Goal: Task Accomplishment & Management: Manage account settings

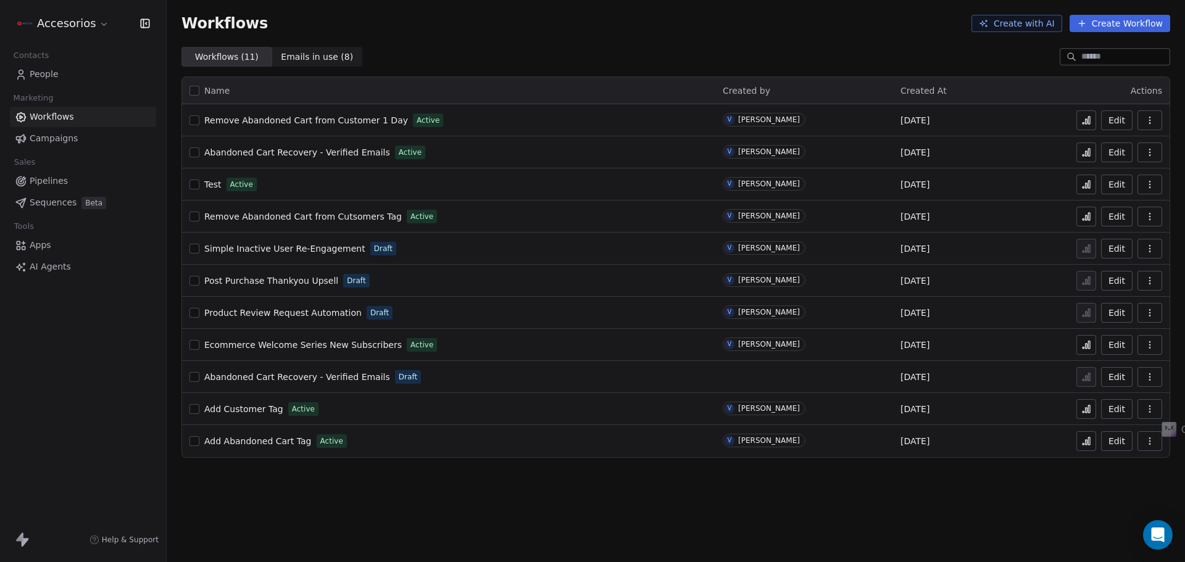
click at [66, 77] on link "People" at bounding box center [83, 74] width 146 height 20
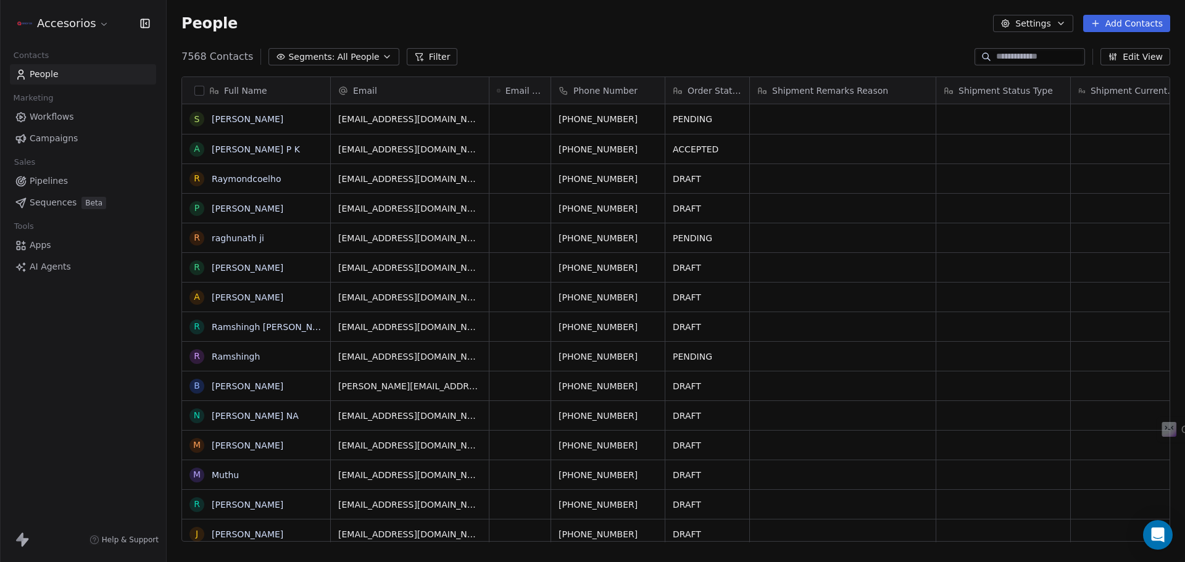
scroll to position [485, 1009]
drag, startPoint x: 551, startPoint y: 84, endPoint x: 563, endPoint y: 83, distance: 11.7
click at [563, 83] on div "Full Name S Surya prakash Rathod A Anil kumar P K R Raymondcoelho P Prakrutti s…" at bounding box center [675, 309] width 987 height 465
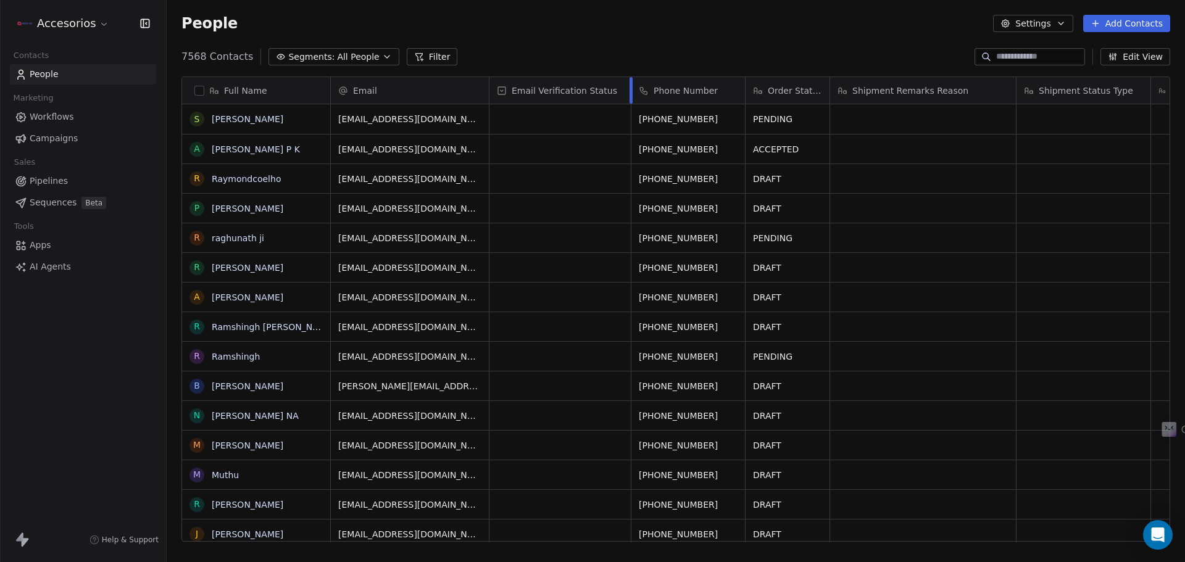
drag, startPoint x: 551, startPoint y: 85, endPoint x: 631, endPoint y: 87, distance: 80.3
click at [631, 87] on div at bounding box center [631, 90] width 3 height 27
click at [85, 25] on html "Accesorios Contacts People Marketing Workflows Campaigns Sales Pipelines Sequen…" at bounding box center [592, 281] width 1185 height 562
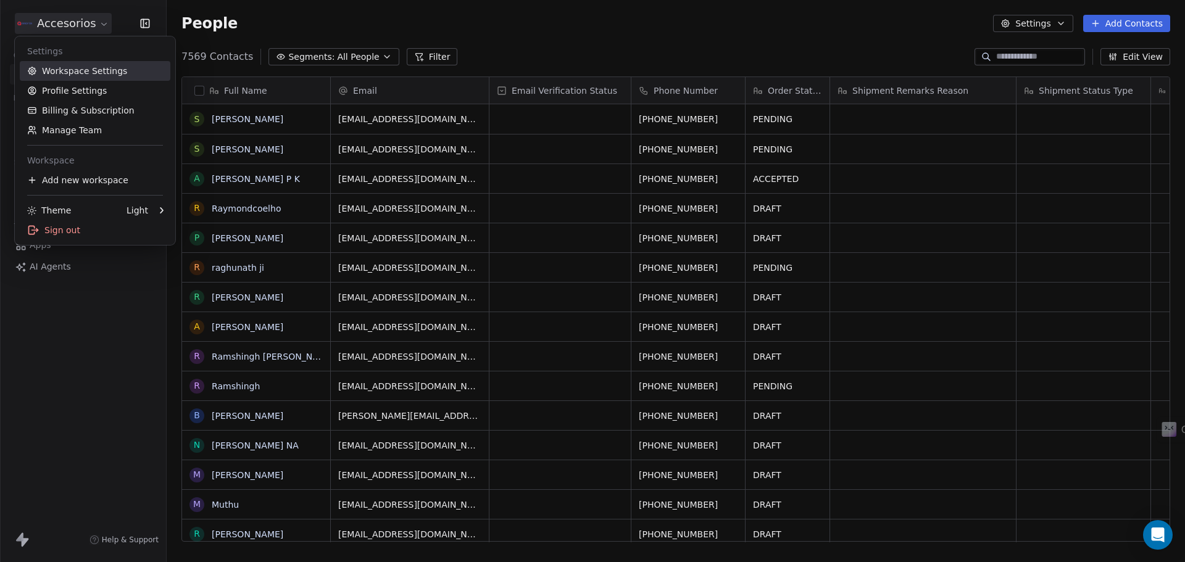
click at [76, 70] on link "Workspace Settings" at bounding box center [95, 71] width 151 height 20
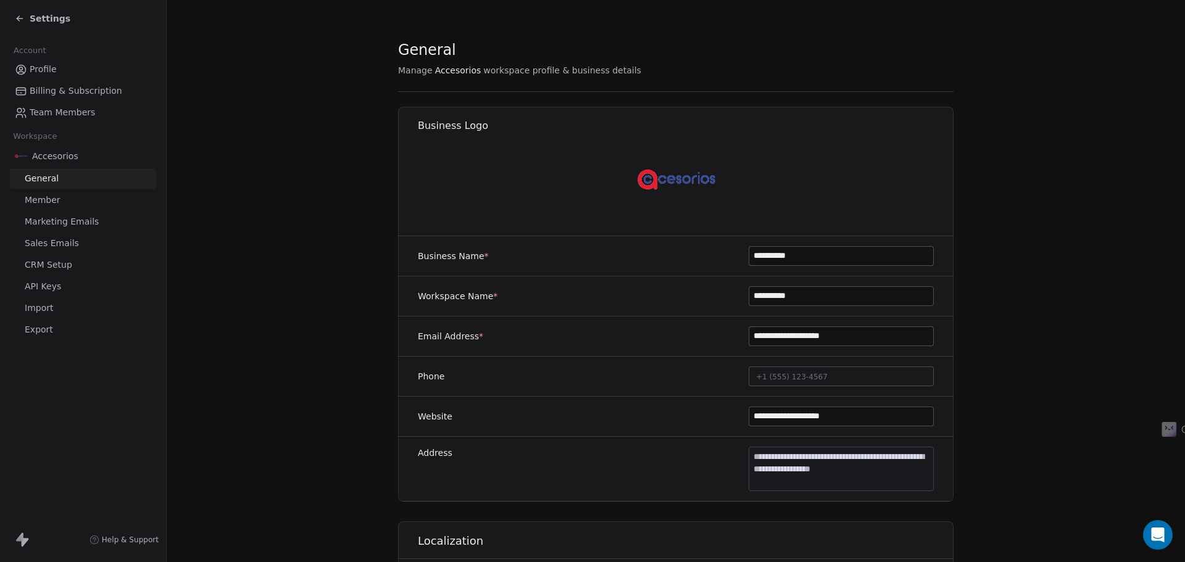
click at [49, 264] on span "CRM Setup" at bounding box center [49, 265] width 48 height 13
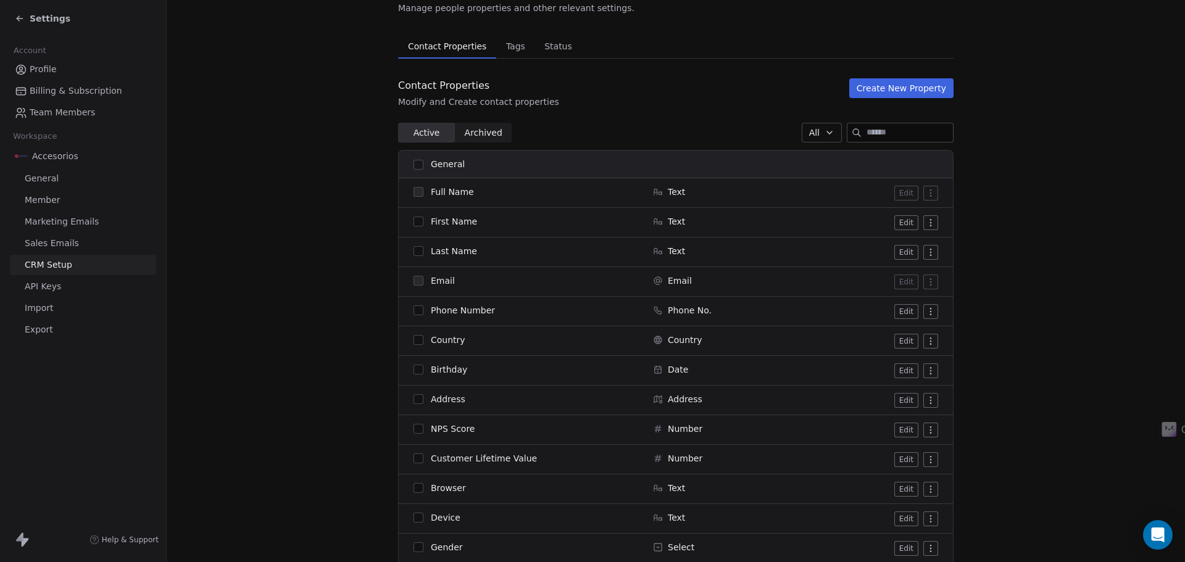
scroll to position [552, 0]
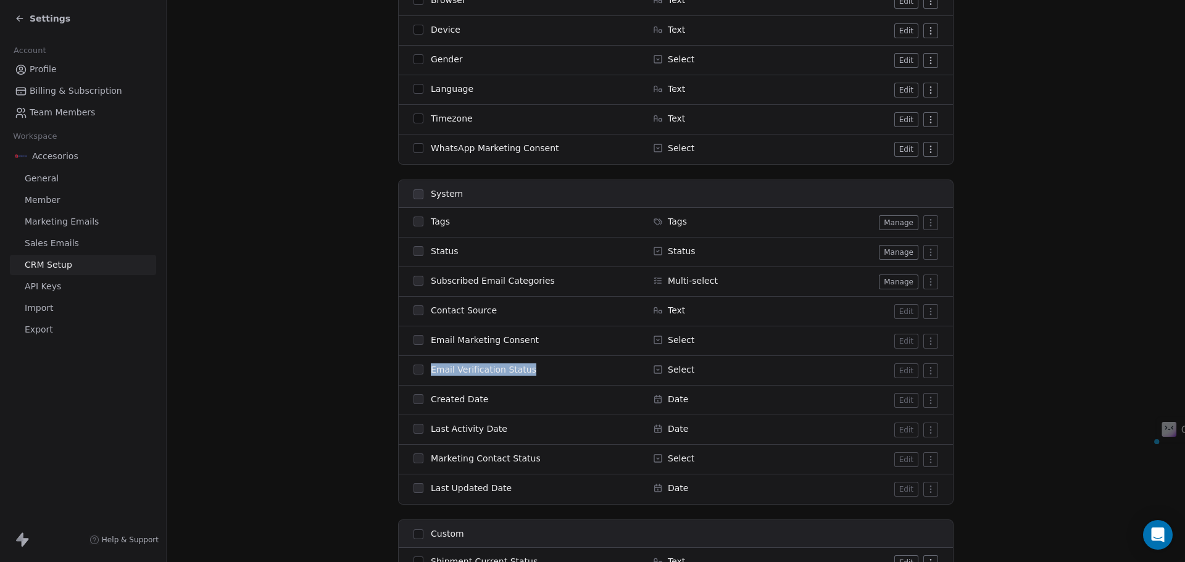
drag, startPoint x: 538, startPoint y: 365, endPoint x: 426, endPoint y: 365, distance: 111.7
click at [426, 365] on div "Email Verification Status" at bounding box center [525, 370] width 225 height 12
click at [531, 368] on div "Email Verification Status" at bounding box center [525, 370] width 225 height 12
drag, startPoint x: 531, startPoint y: 368, endPoint x: 430, endPoint y: 367, distance: 101.2
click at [430, 367] on div "Email Verification Status" at bounding box center [525, 370] width 225 height 12
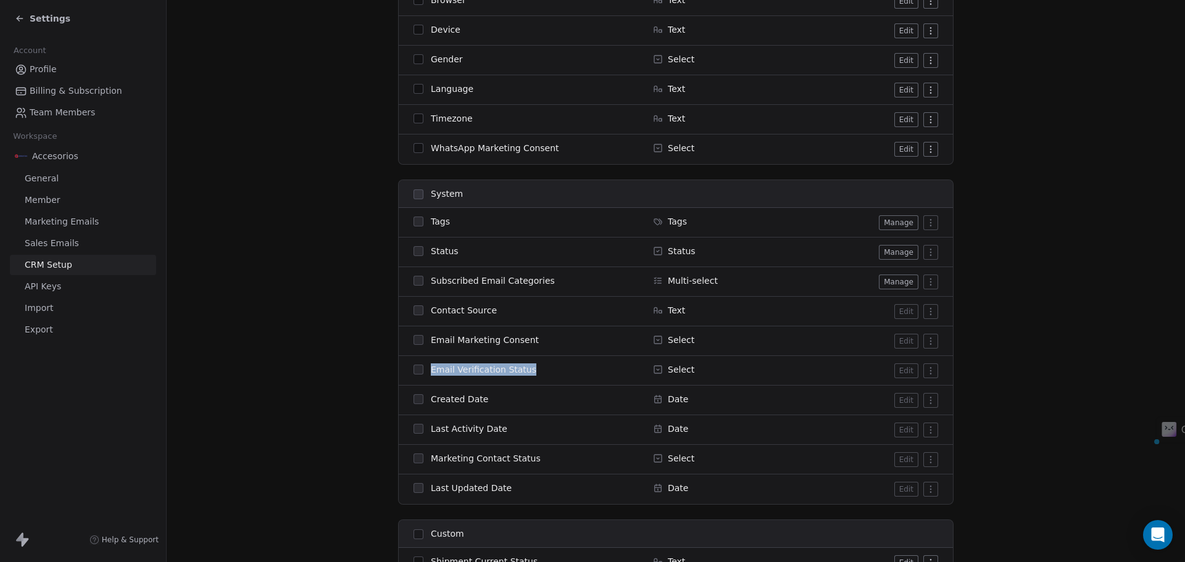
copy span "Email Verification Status"
click at [522, 372] on div "Email Verification Status" at bounding box center [525, 370] width 225 height 12
drag, startPoint x: 523, startPoint y: 368, endPoint x: 426, endPoint y: 365, distance: 97.6
click at [426, 365] on div "Email Verification Status" at bounding box center [525, 370] width 225 height 12
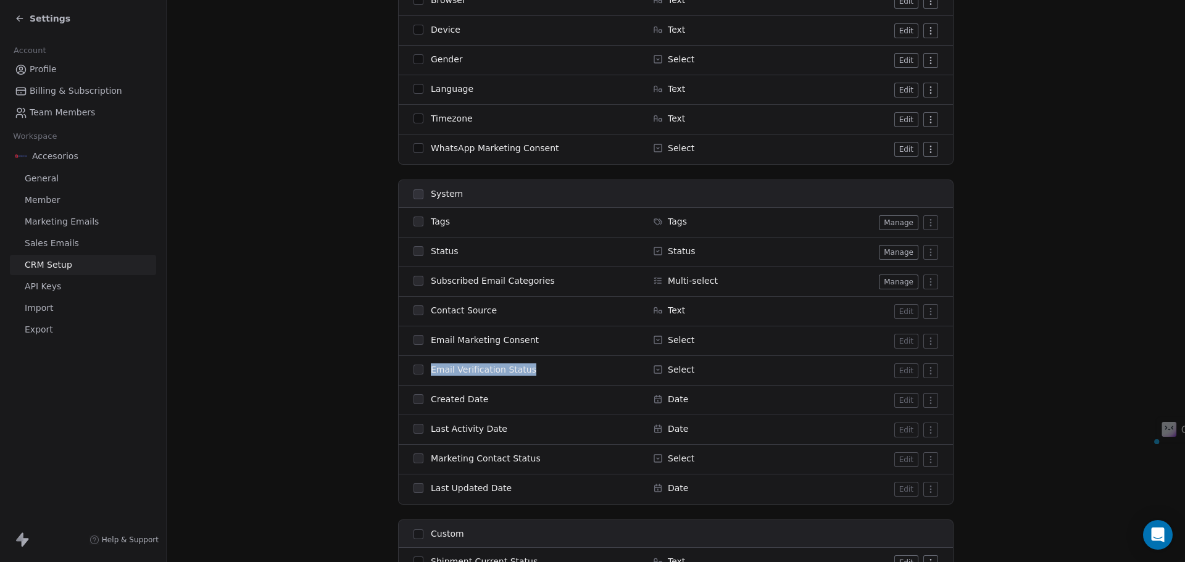
copy span "Email Verification Status"
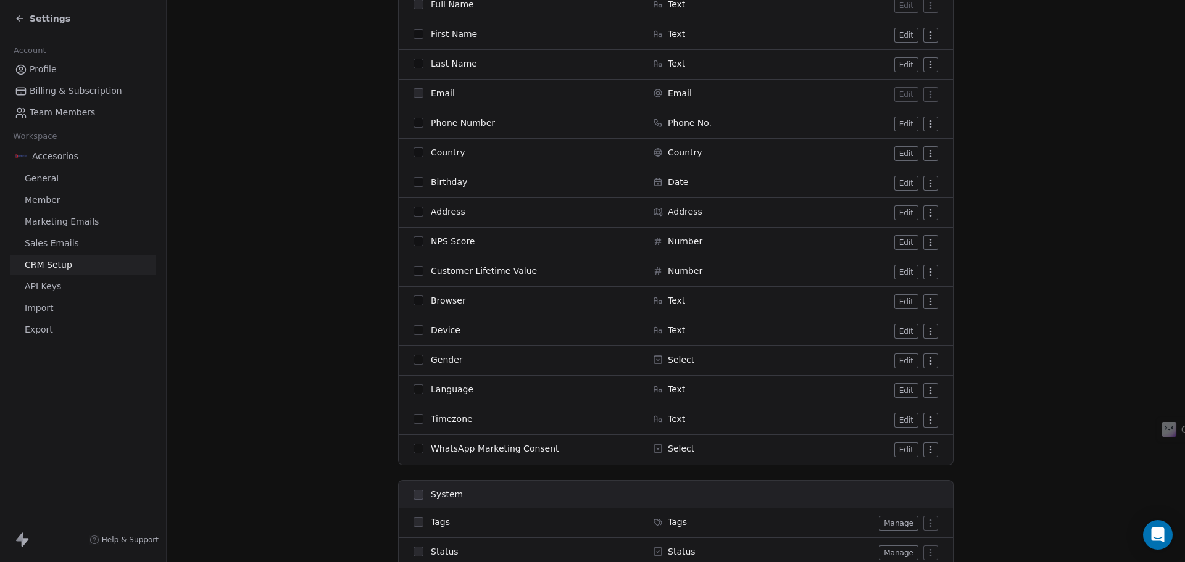
scroll to position [120, 0]
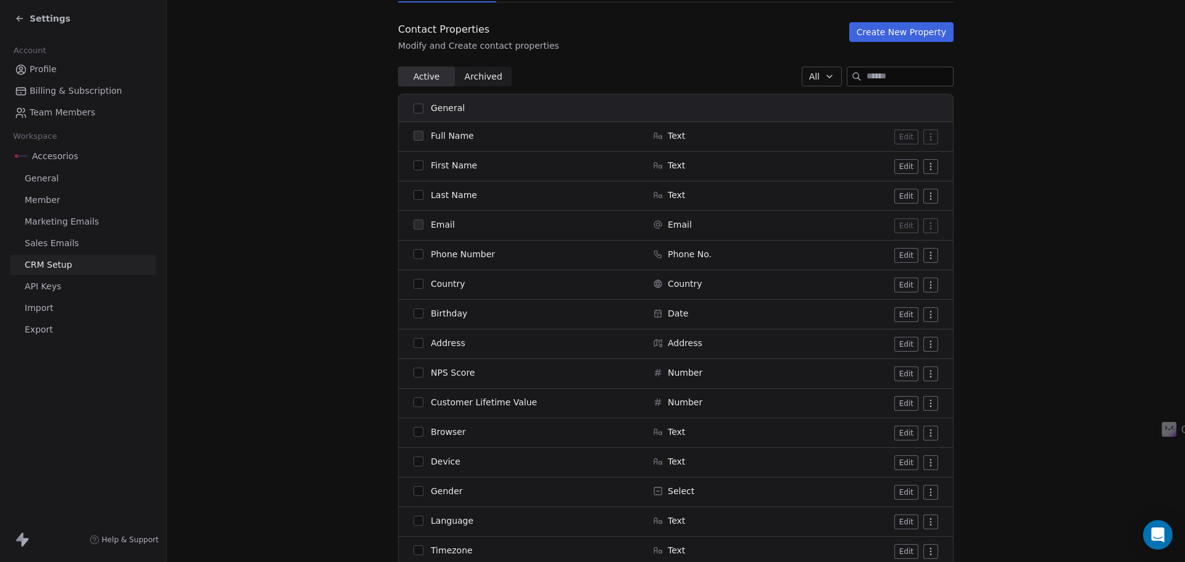
click at [20, 14] on icon at bounding box center [20, 19] width 10 height 10
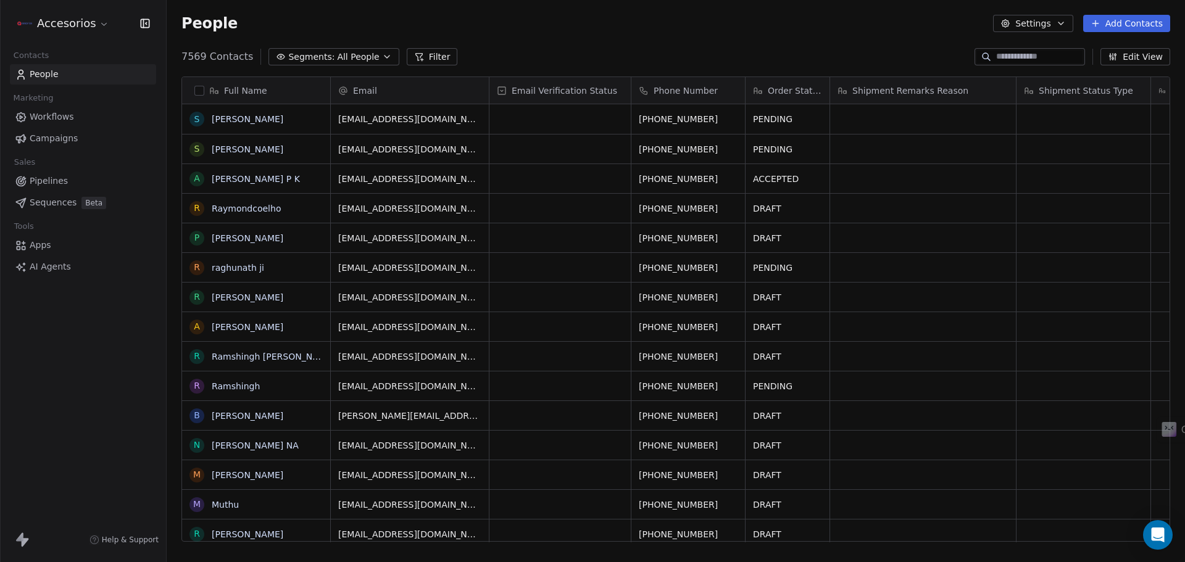
scroll to position [485, 1009]
click at [1005, 61] on input at bounding box center [1039, 57] width 86 height 12
paste input "**********"
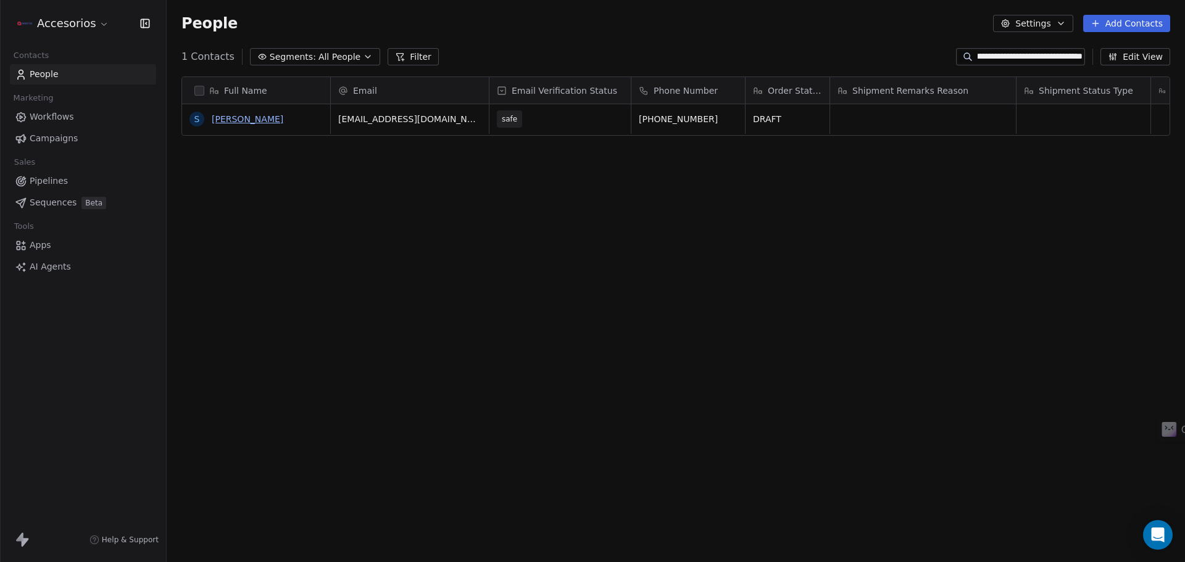
type input "**********"
click at [251, 114] on link "S.palanisamy" at bounding box center [248, 119] width 72 height 10
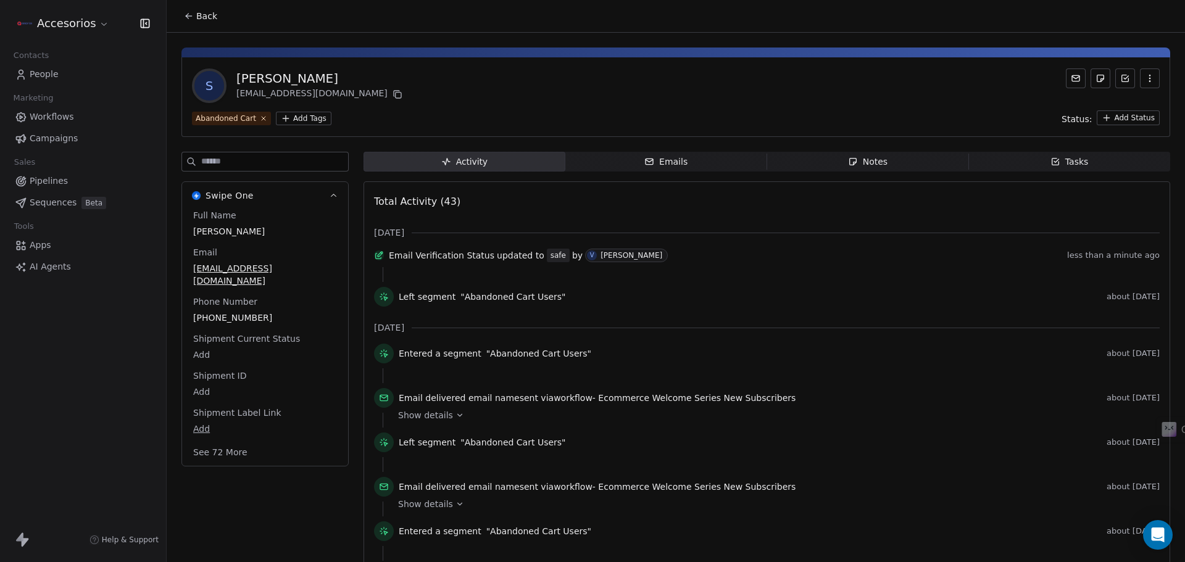
click at [215, 453] on button "See 72 More" at bounding box center [220, 452] width 69 height 22
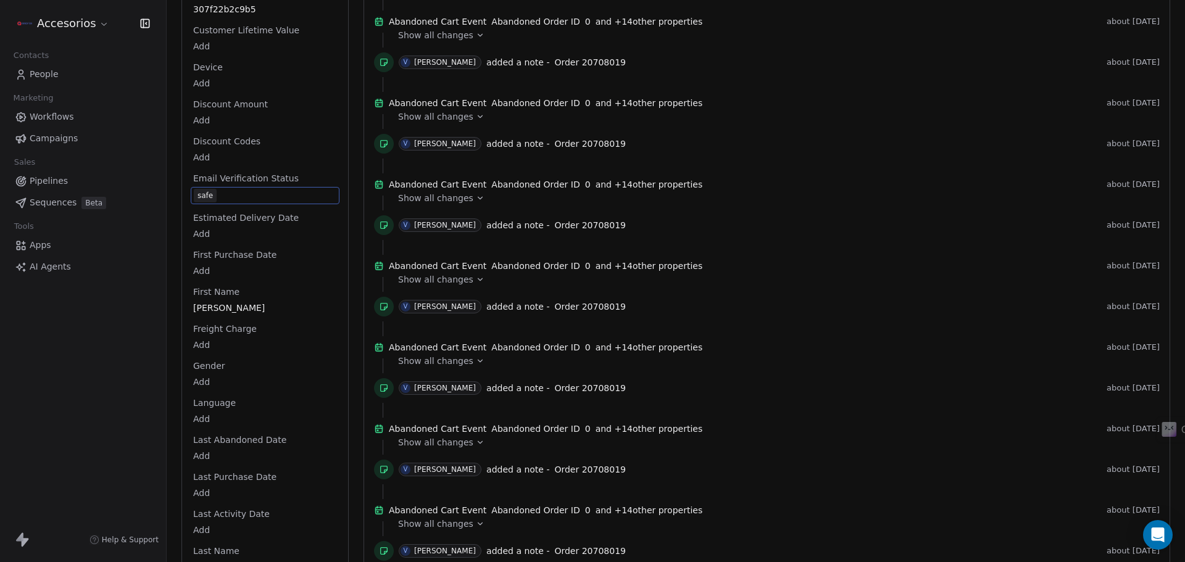
scroll to position [1087, 0]
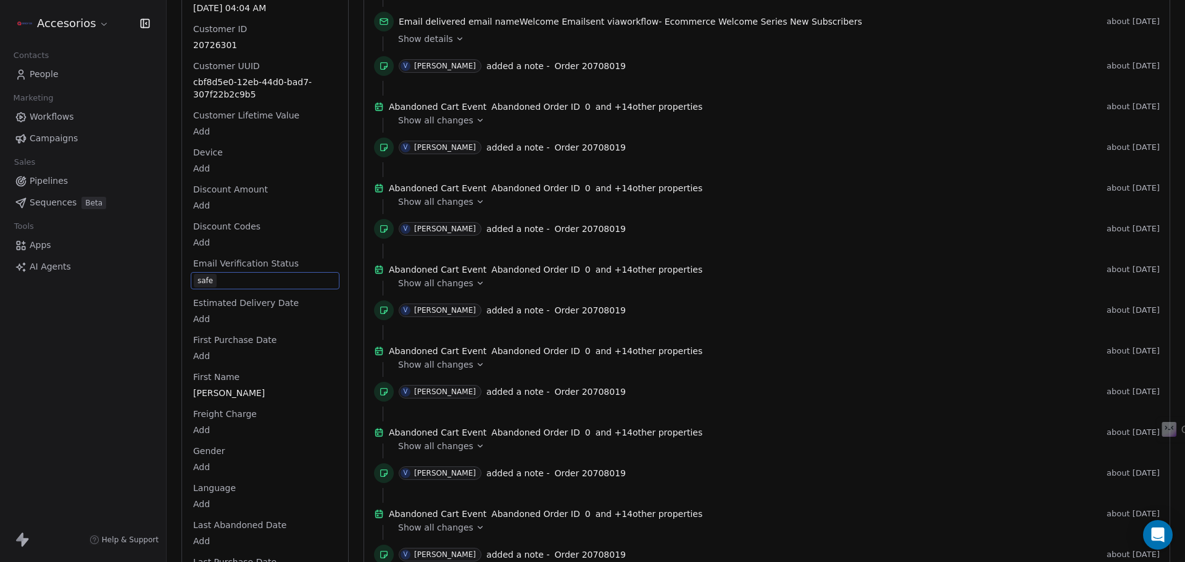
click at [46, 118] on span "Workflows" at bounding box center [52, 116] width 44 height 13
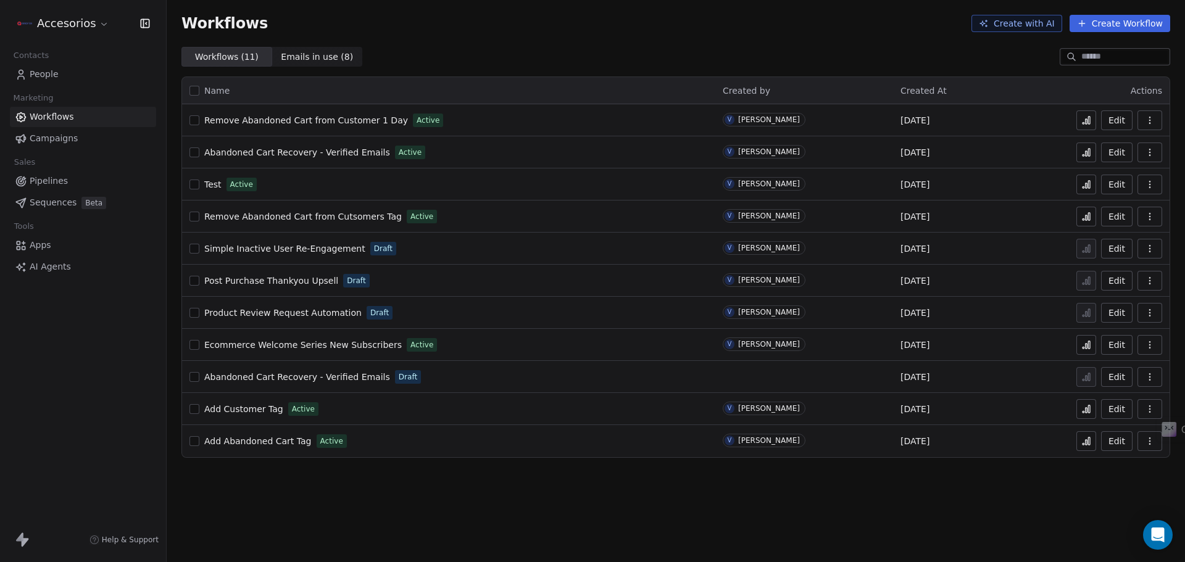
click at [1124, 122] on button "Edit" at bounding box center [1116, 120] width 31 height 20
click at [1111, 152] on button "Edit" at bounding box center [1116, 153] width 31 height 20
click at [54, 66] on link "People" at bounding box center [83, 74] width 146 height 20
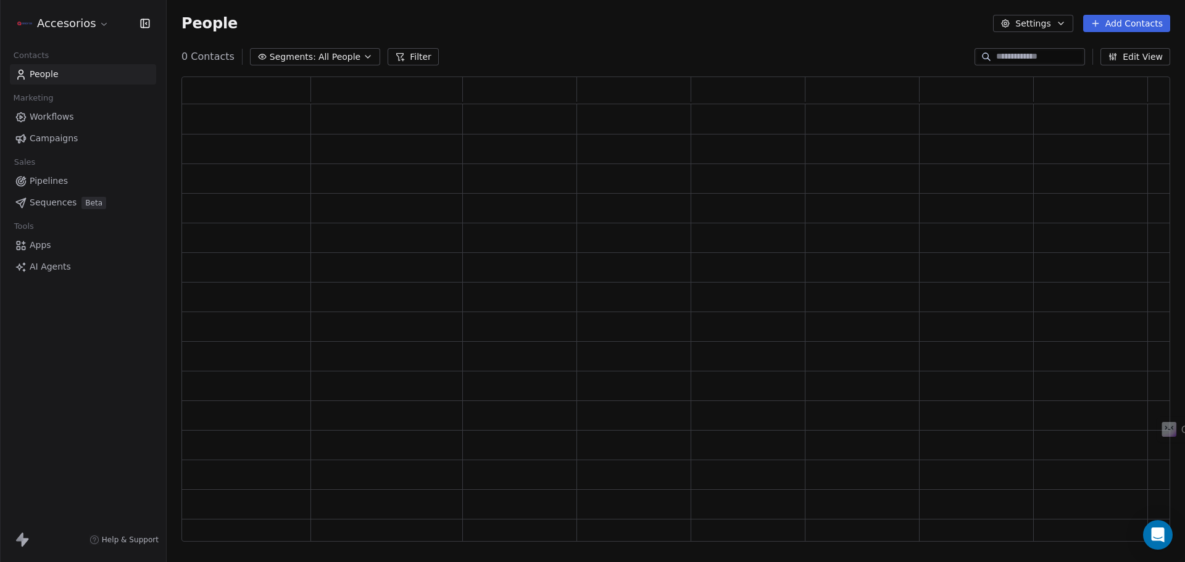
scroll to position [455, 979]
click at [1015, 56] on input at bounding box center [1039, 57] width 86 height 12
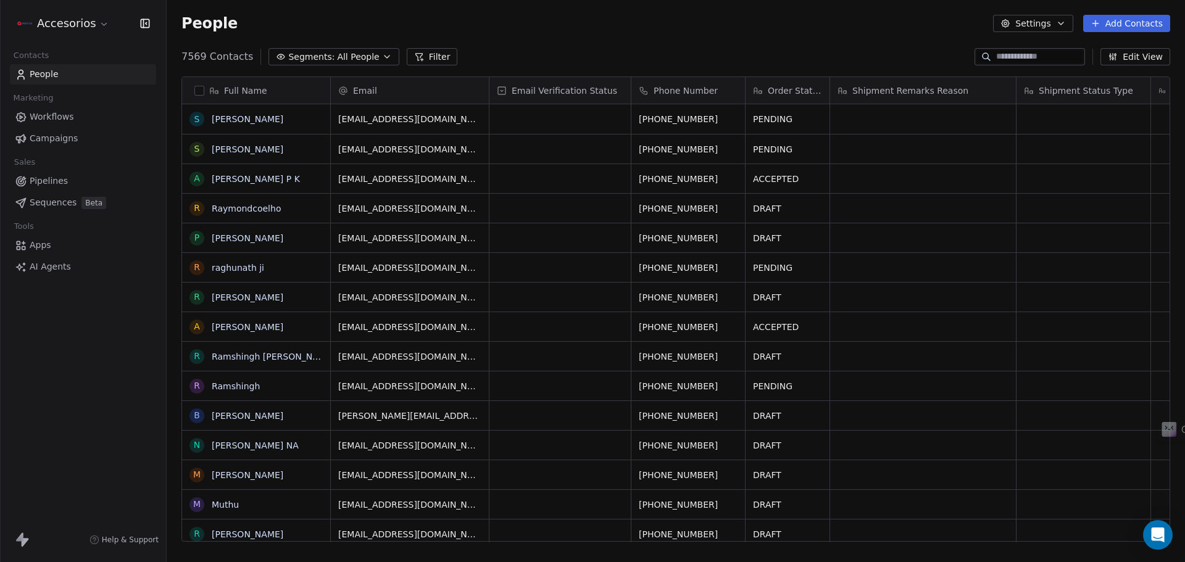
paste input "**********"
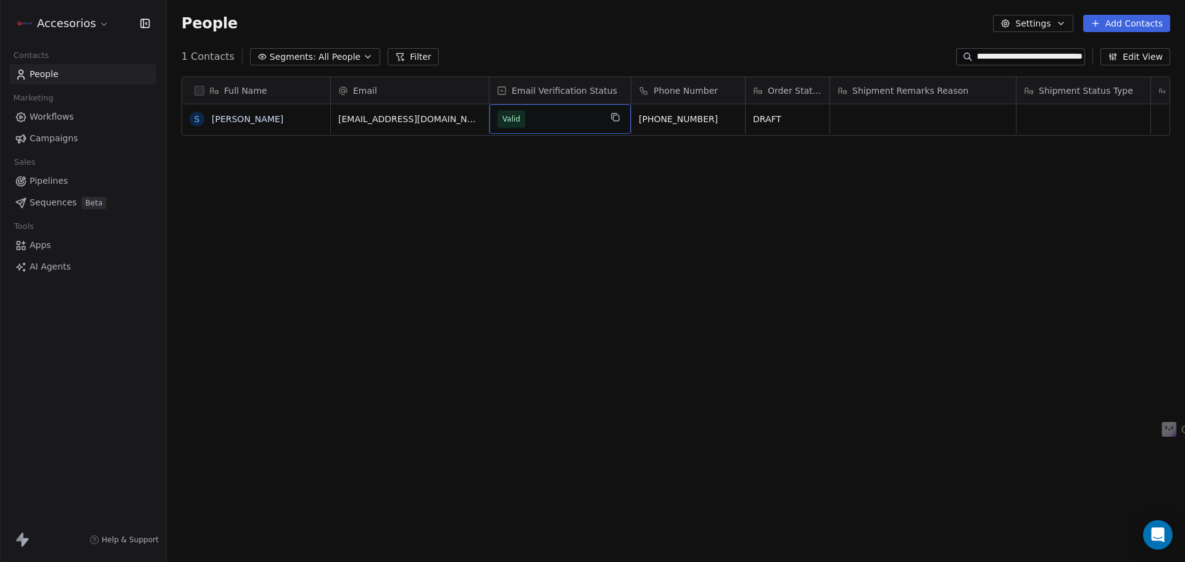
scroll to position [0, 0]
drag, startPoint x: 502, startPoint y: 117, endPoint x: 533, endPoint y: 118, distance: 30.2
click at [542, 206] on div "Full Name S S.palanisamy Email Email Verification Status Phone Number Order Sta…" at bounding box center [676, 314] width 1018 height 495
click at [1066, 56] on input "**********" at bounding box center [1030, 57] width 105 height 12
paste input
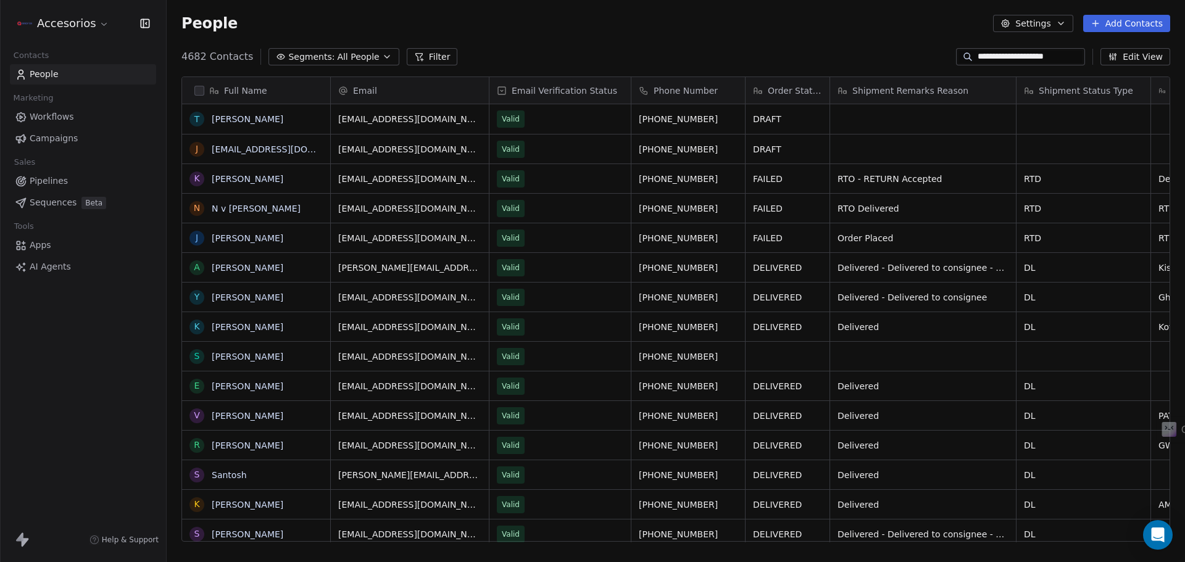
scroll to position [485, 1009]
drag, startPoint x: 987, startPoint y: 52, endPoint x: 924, endPoint y: 51, distance: 63.6
click at [924, 51] on div "**********" at bounding box center [676, 57] width 1018 height 20
type input "**********"
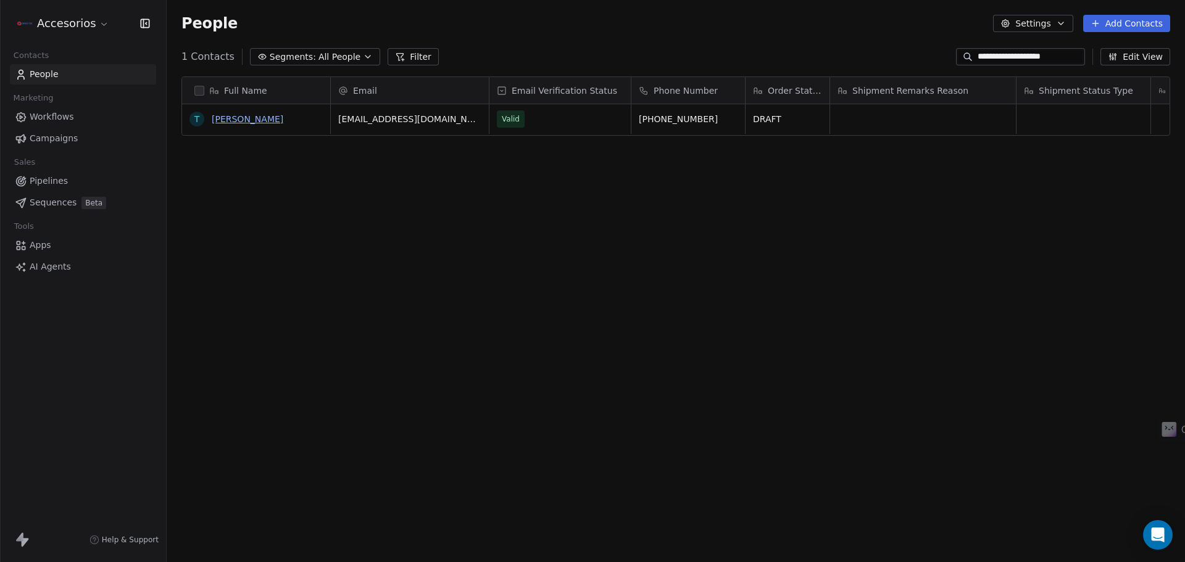
click at [222, 122] on link "Thomas" at bounding box center [248, 119] width 72 height 10
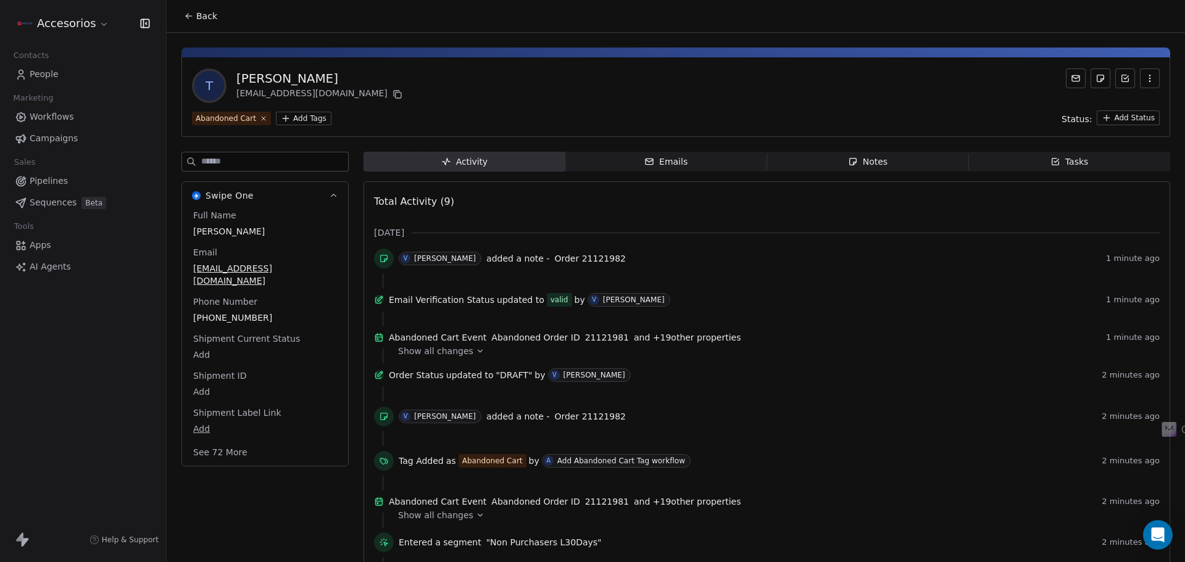
click at [206, 19] on span "Back" at bounding box center [206, 16] width 21 height 12
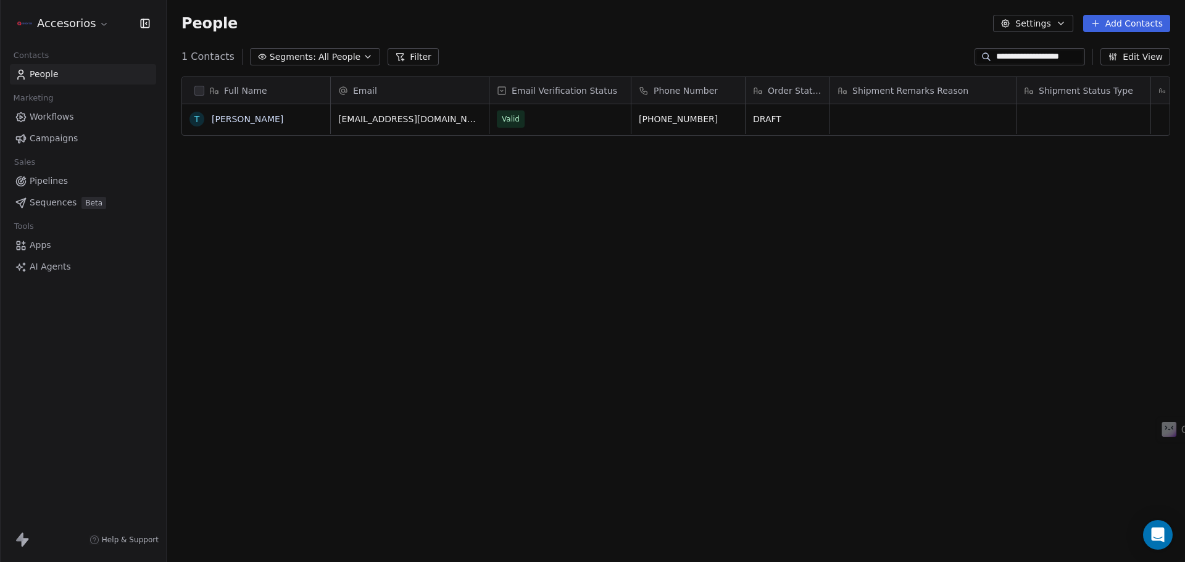
scroll to position [485, 1009]
click at [338, 58] on span "All People" at bounding box center [339, 57] width 42 height 13
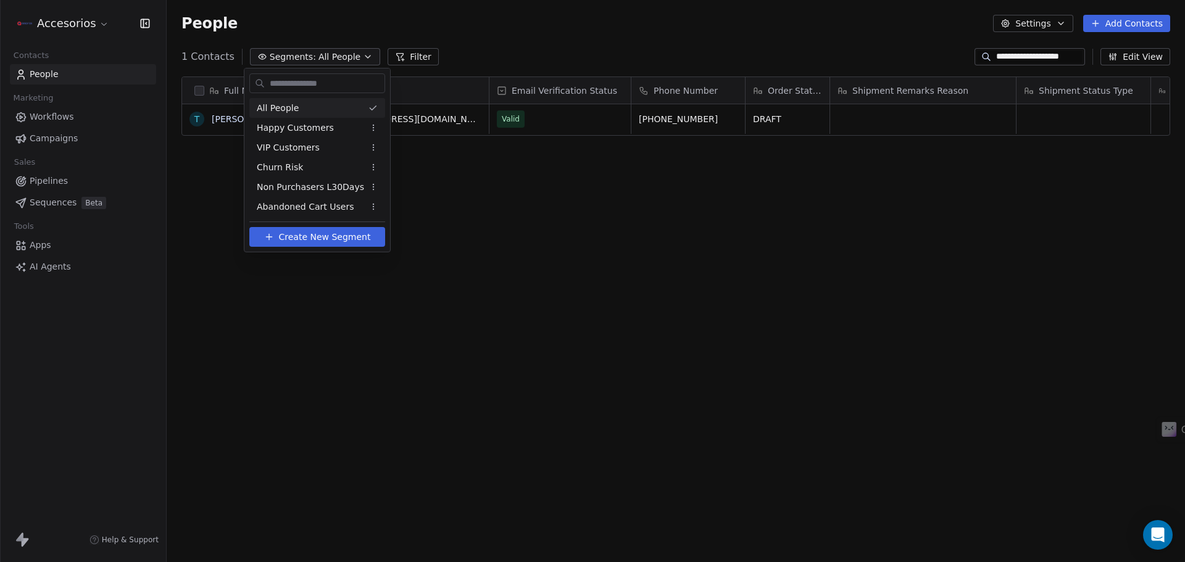
drag, startPoint x: 740, startPoint y: 19, endPoint x: 881, endPoint y: 21, distance: 141.4
click at [741, 19] on html "**********" at bounding box center [592, 281] width 1185 height 562
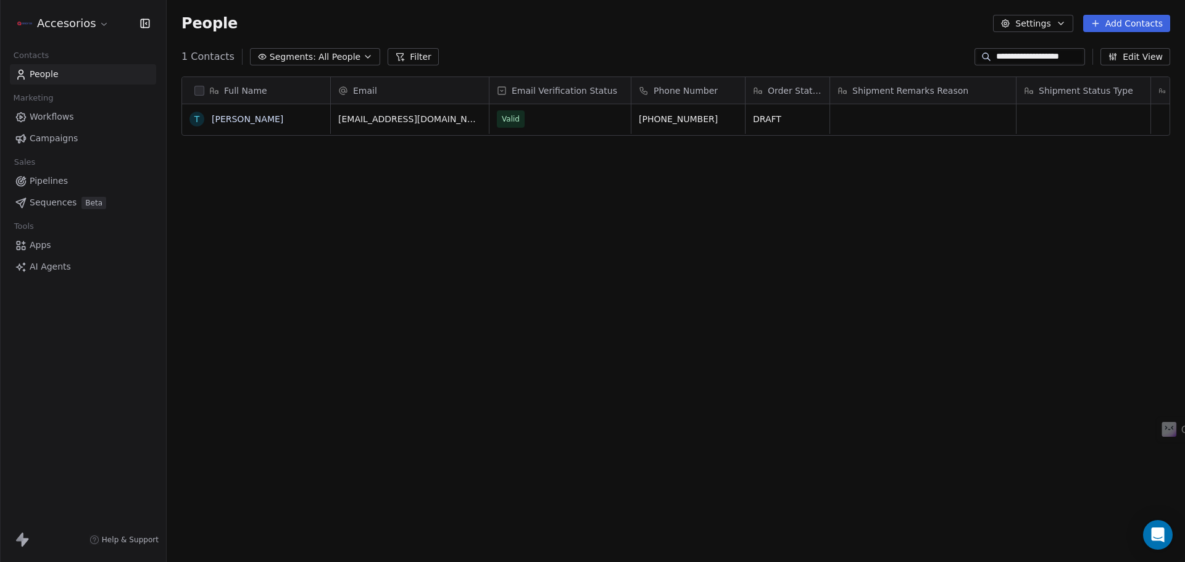
click at [1002, 41] on div "People Settings Add Contacts" at bounding box center [676, 23] width 1018 height 47
click at [999, 56] on input "**********" at bounding box center [1039, 57] width 86 height 12
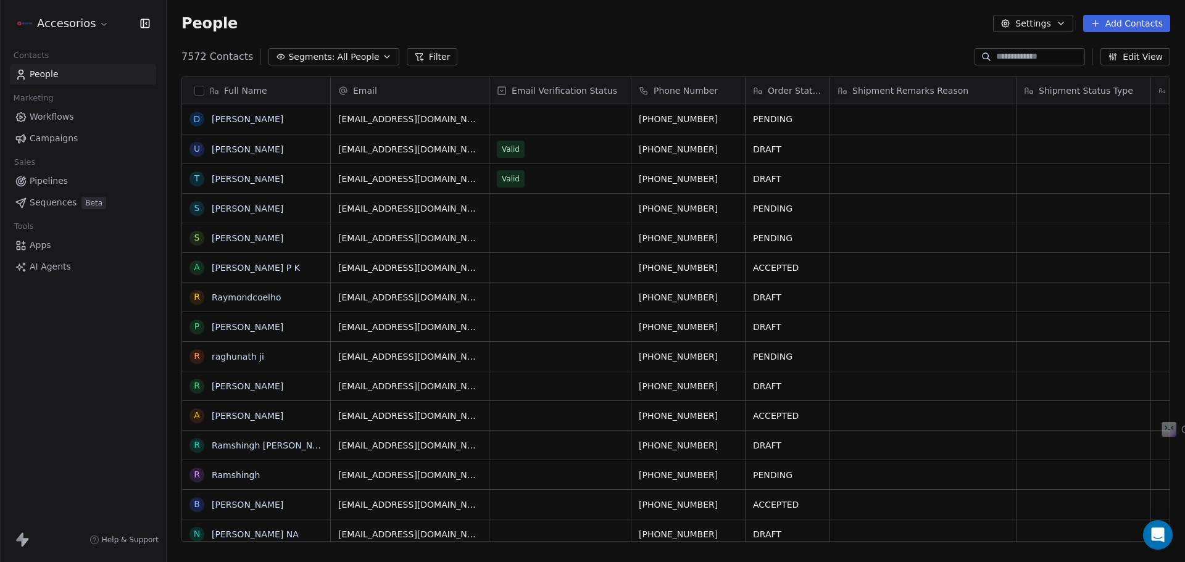
scroll to position [485, 1009]
click at [57, 115] on span "Workflows" at bounding box center [52, 116] width 44 height 13
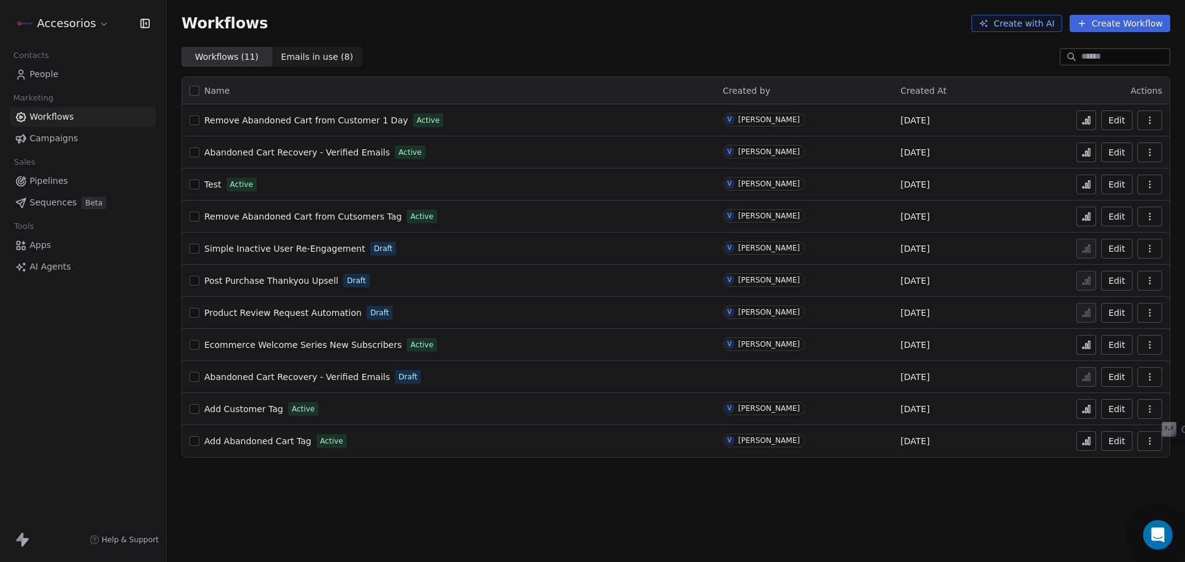
click at [1120, 346] on button "Edit" at bounding box center [1116, 345] width 31 height 20
click at [1111, 149] on button "Edit" at bounding box center [1116, 153] width 31 height 20
click at [1082, 150] on icon at bounding box center [1086, 153] width 10 height 10
click at [1118, 146] on button "Edit" at bounding box center [1116, 153] width 31 height 20
click at [1115, 154] on button "Edit" at bounding box center [1116, 153] width 31 height 20
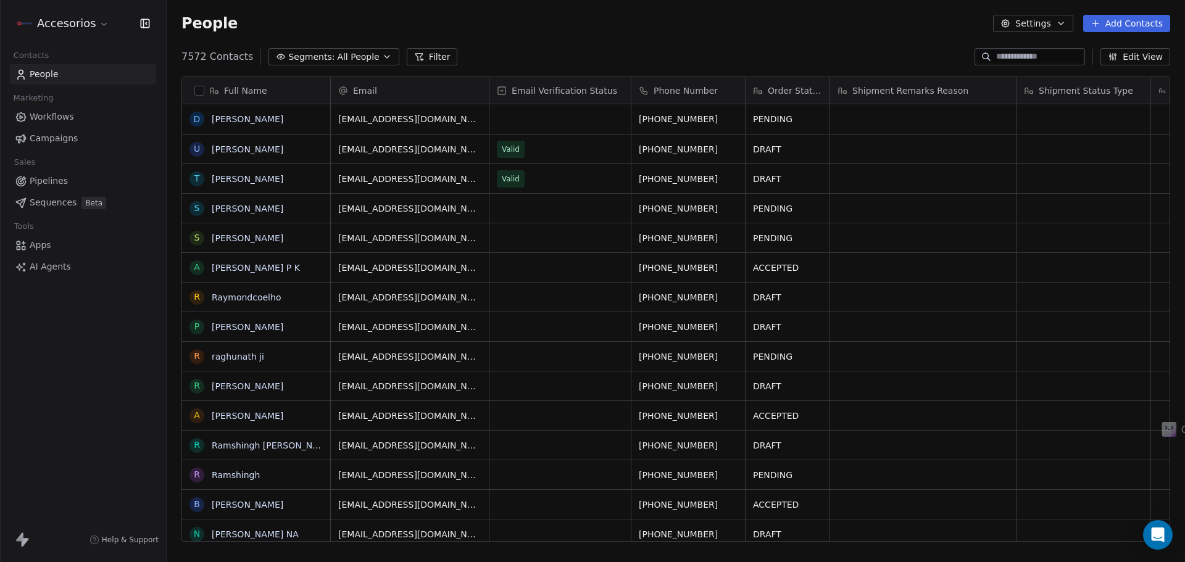
scroll to position [485, 1009]
click at [241, 150] on link "[PERSON_NAME]" at bounding box center [248, 149] width 72 height 10
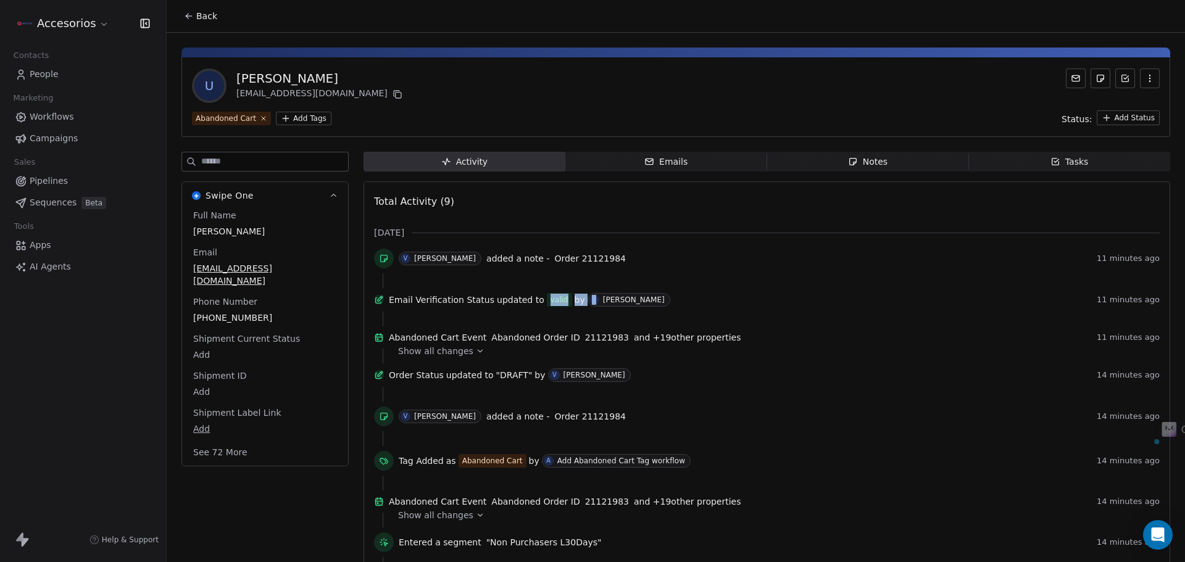
drag, startPoint x: 547, startPoint y: 301, endPoint x: 594, endPoint y: 301, distance: 47.5
click at [594, 301] on div "Email Verification Status updated to valid by [PERSON_NAME]" at bounding box center [740, 300] width 703 height 14
click at [595, 304] on span "V [PERSON_NAME]" at bounding box center [629, 300] width 83 height 14
click at [189, 12] on icon at bounding box center [189, 16] width 10 height 10
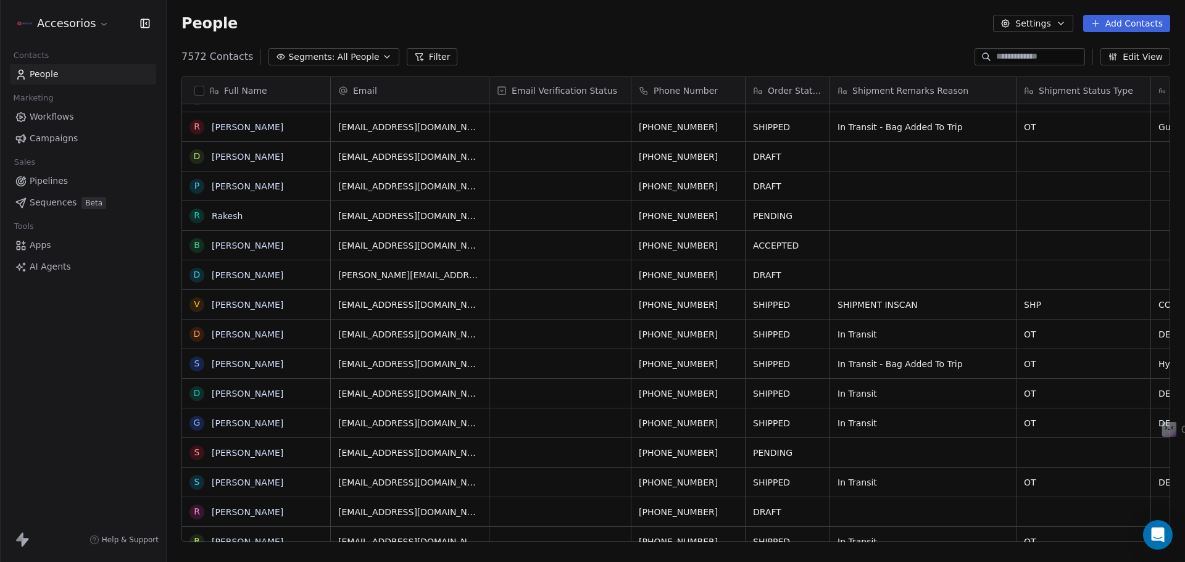
click at [413, 51] on button "Filter" at bounding box center [432, 56] width 51 height 17
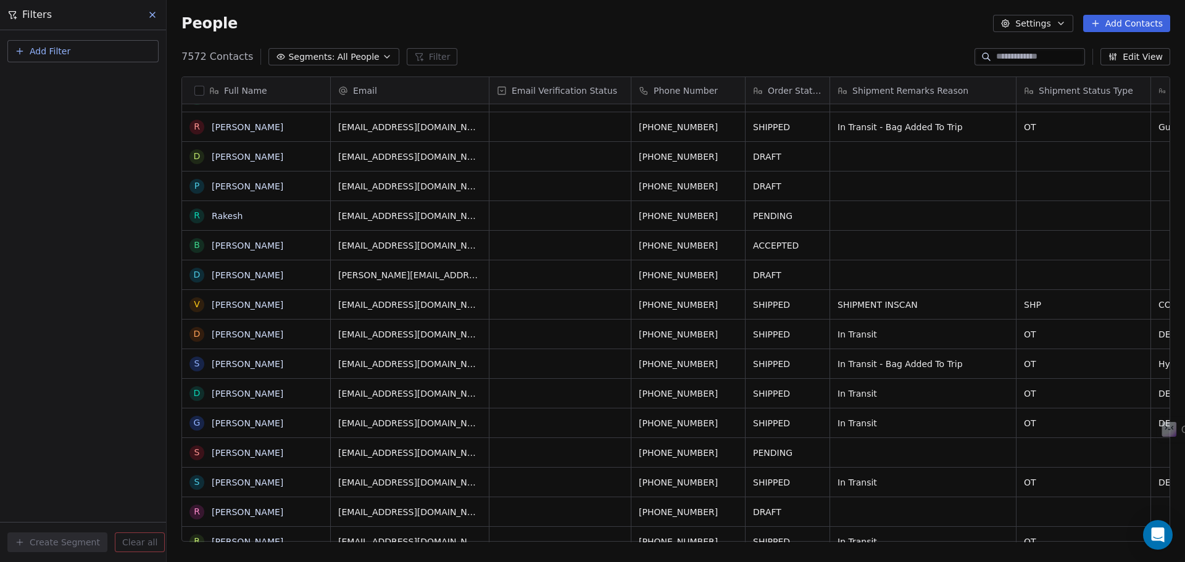
click at [78, 60] on button "Add Filter" at bounding box center [82, 51] width 151 height 22
click at [65, 82] on span "Contact properties" at bounding box center [60, 80] width 80 height 13
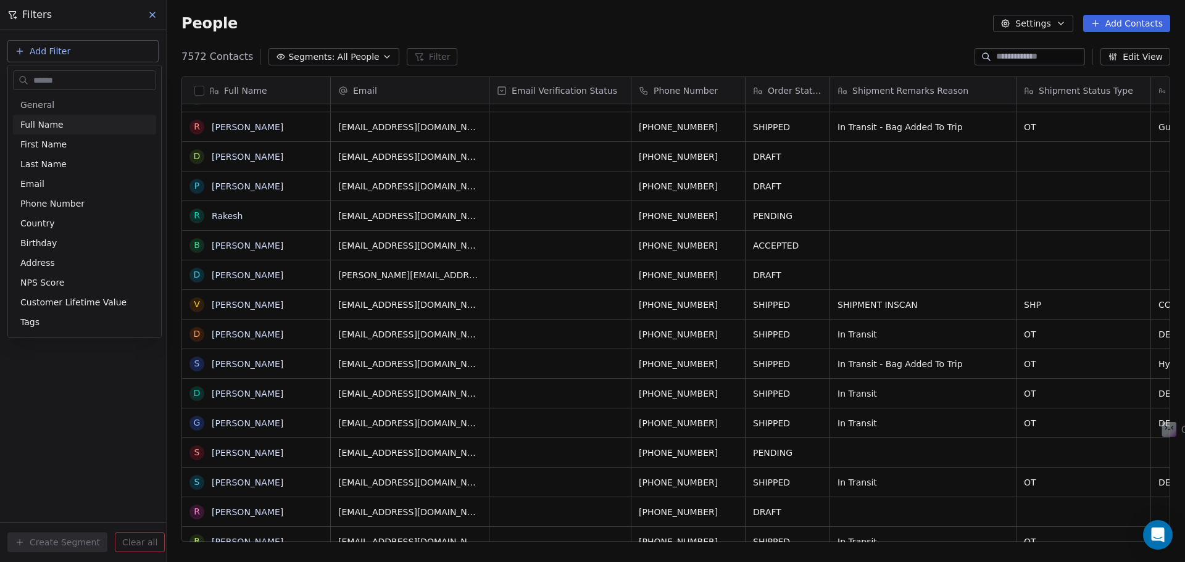
click at [61, 81] on input "text" at bounding box center [93, 81] width 125 height 18
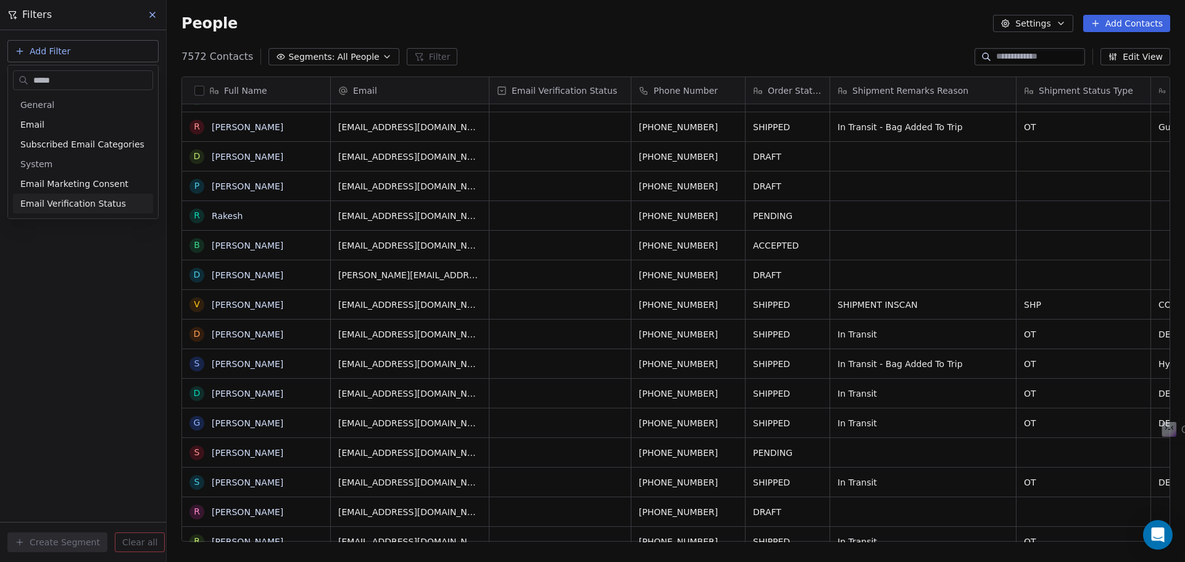
type input "*****"
click at [71, 206] on span "Email Verification Status" at bounding box center [73, 203] width 106 height 12
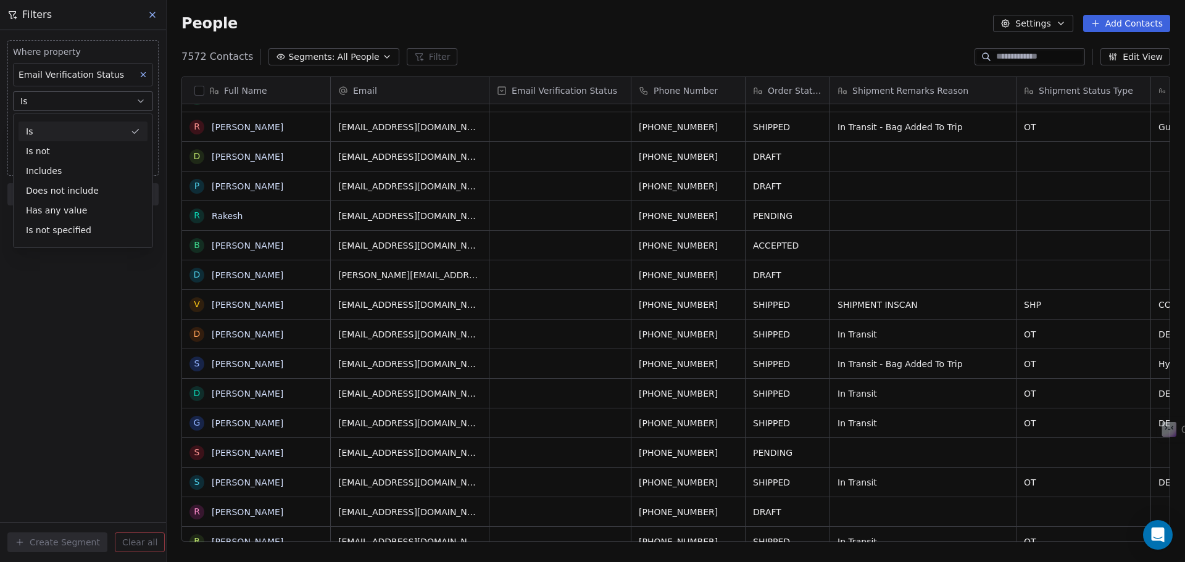
click at [65, 135] on div "Is" at bounding box center [83, 132] width 129 height 20
click at [60, 133] on body "Accesorios Contacts People Marketing Workflows Campaigns Sales Pipelines Sequen…" at bounding box center [592, 281] width 1185 height 562
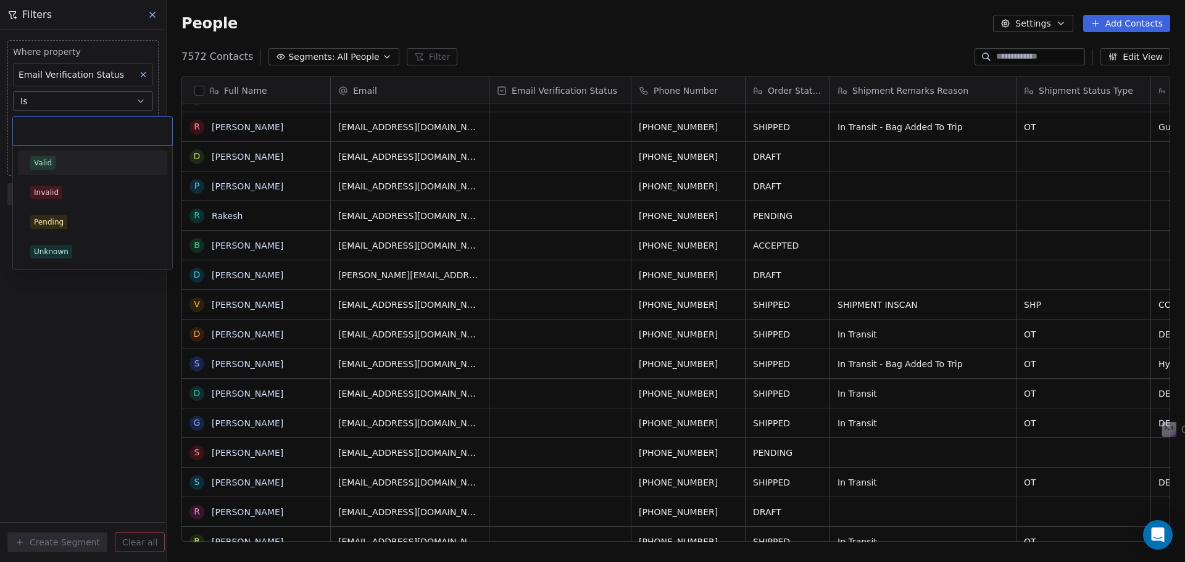
click at [65, 130] on input "text" at bounding box center [92, 131] width 144 height 14
click at [46, 159] on div "Valid" at bounding box center [43, 162] width 18 height 11
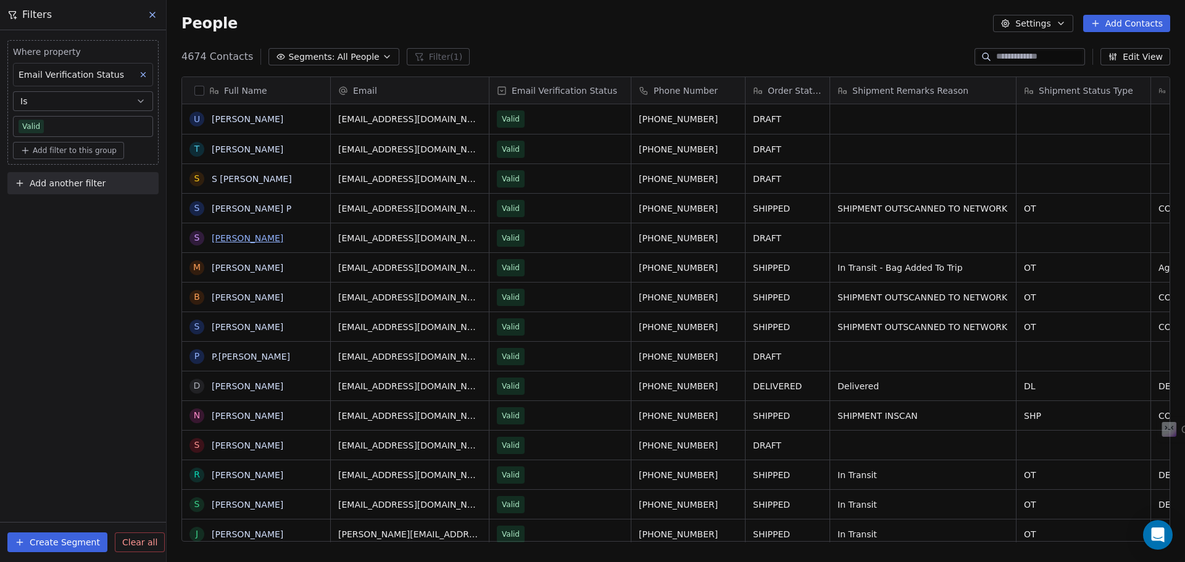
click at [241, 238] on link "Subrata paul" at bounding box center [248, 238] width 72 height 10
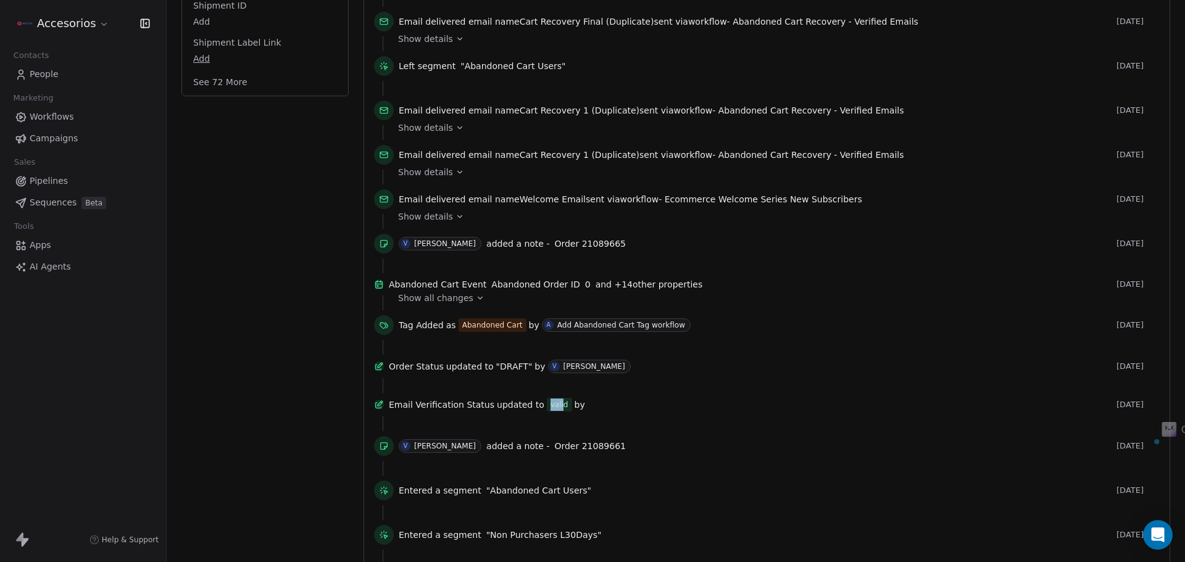
drag, startPoint x: 550, startPoint y: 422, endPoint x: 559, endPoint y: 422, distance: 9.3
click at [559, 411] on div "valid" at bounding box center [560, 405] width 18 height 12
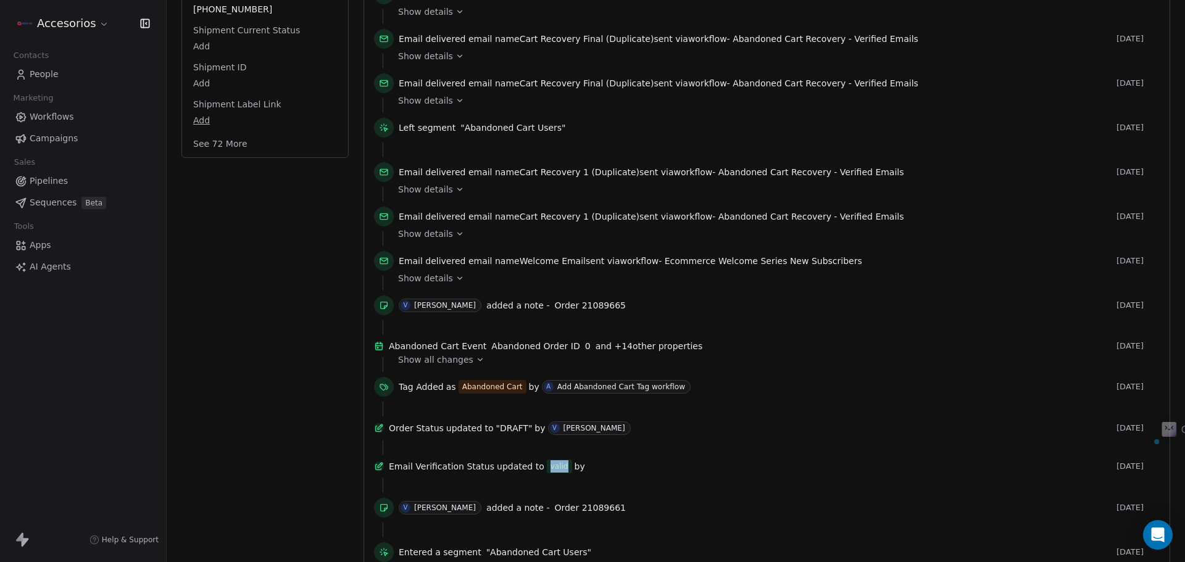
click at [235, 133] on button "See 72 More" at bounding box center [220, 144] width 69 height 22
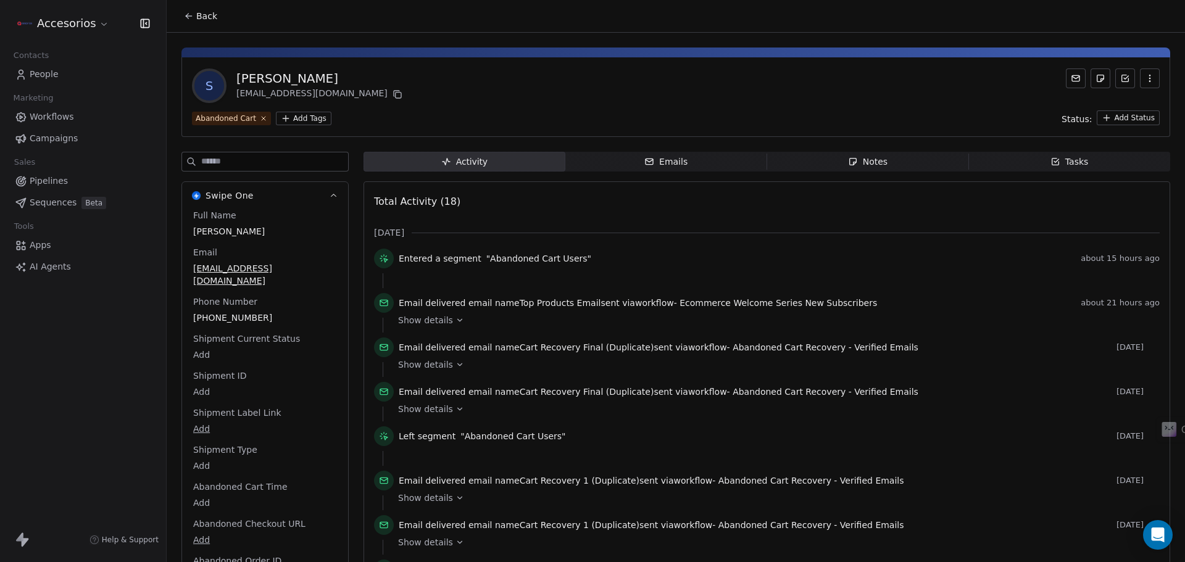
click at [188, 13] on icon at bounding box center [189, 16] width 10 height 10
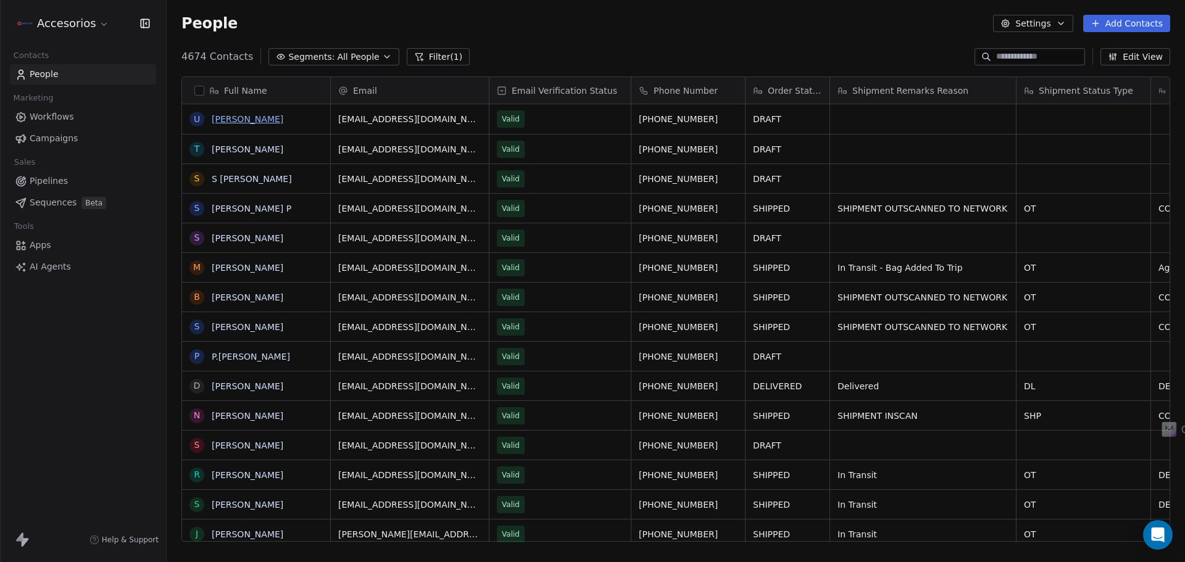
click at [257, 118] on link "[PERSON_NAME]" at bounding box center [248, 119] width 72 height 10
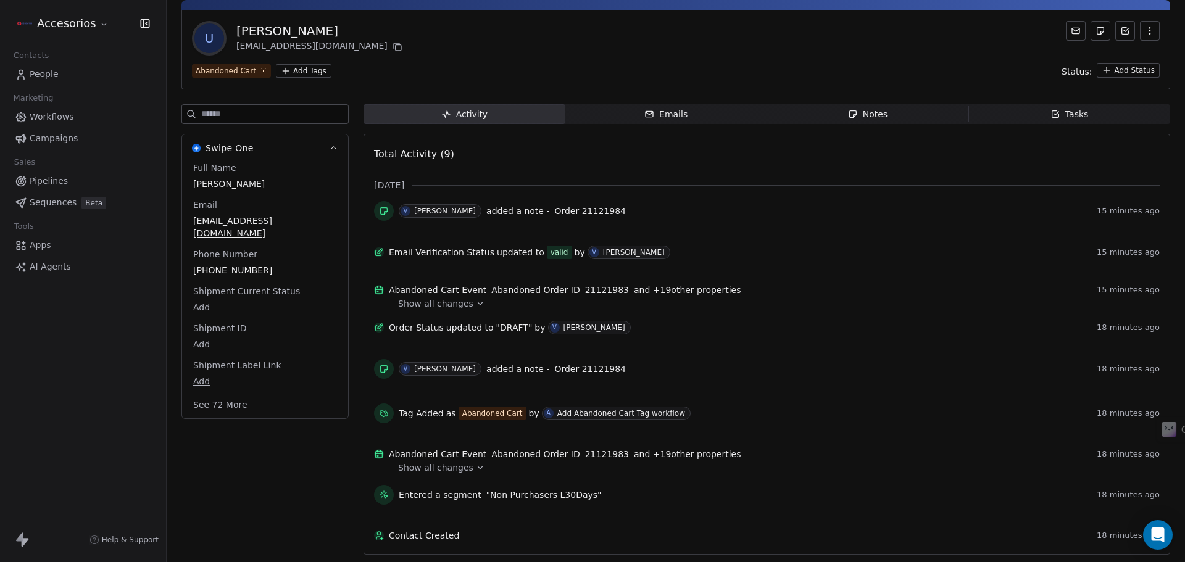
scroll to position [82, 0]
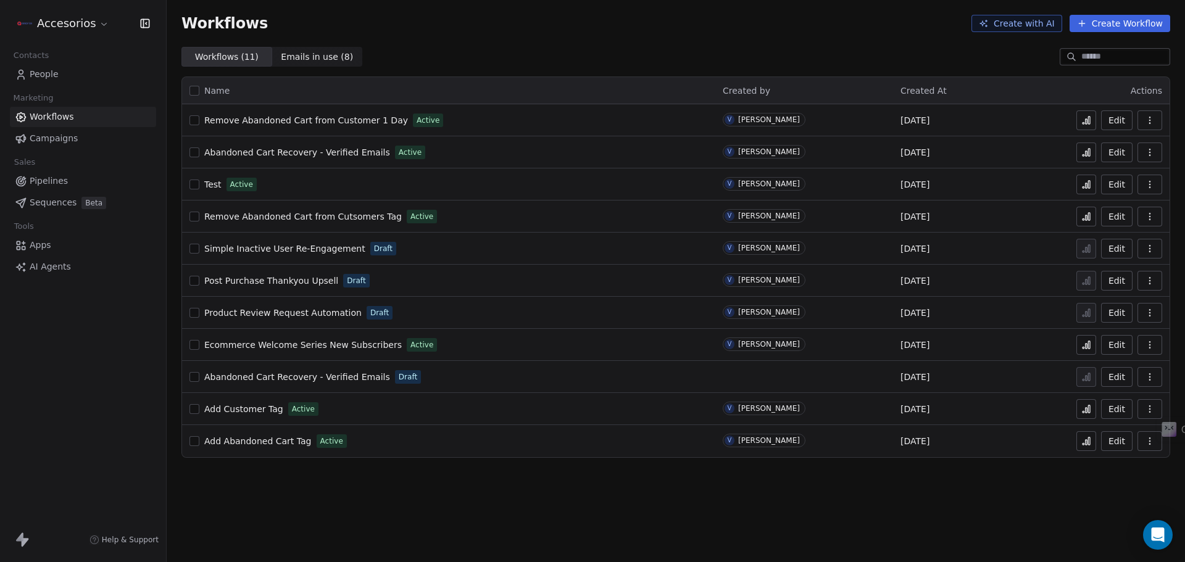
click at [1079, 154] on button at bounding box center [1086, 153] width 20 height 20
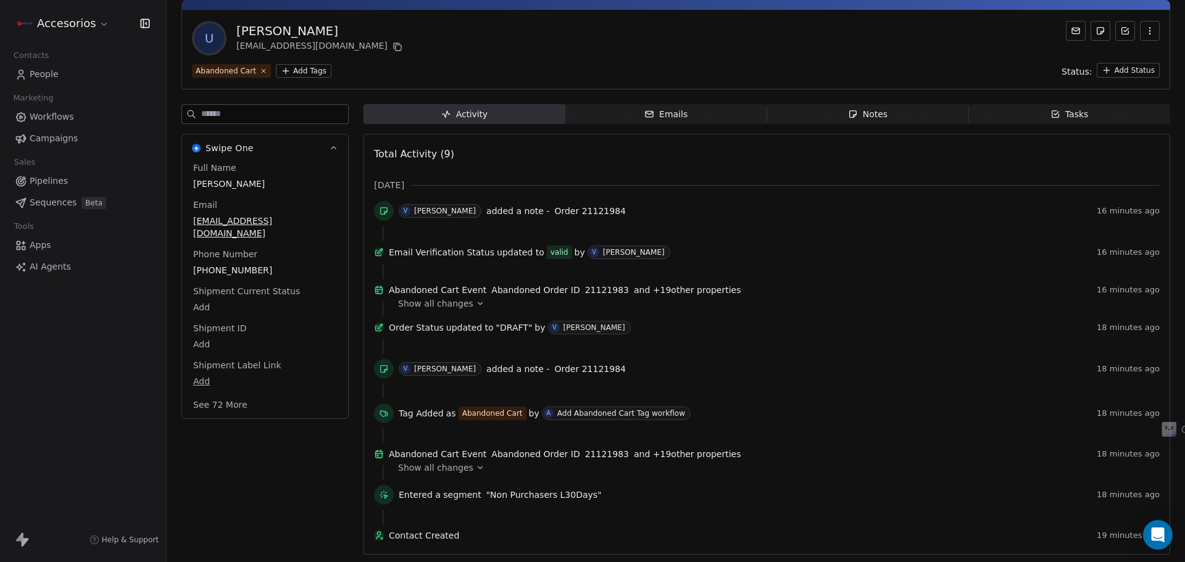
scroll to position [82, 0]
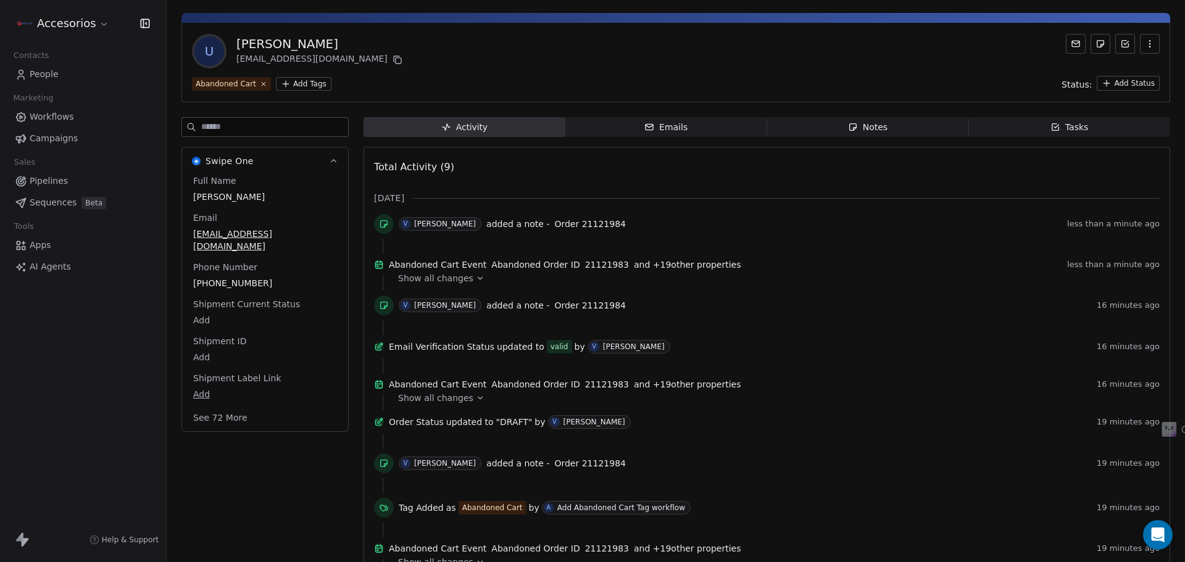
scroll to position [62, 0]
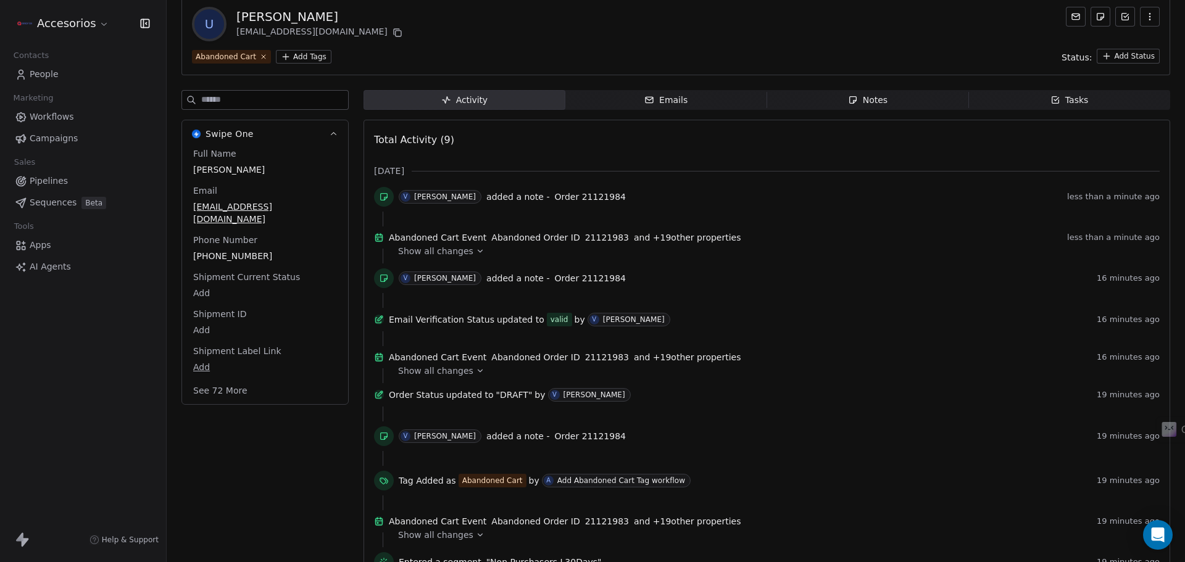
click at [223, 380] on button "See 72 More" at bounding box center [220, 391] width 69 height 22
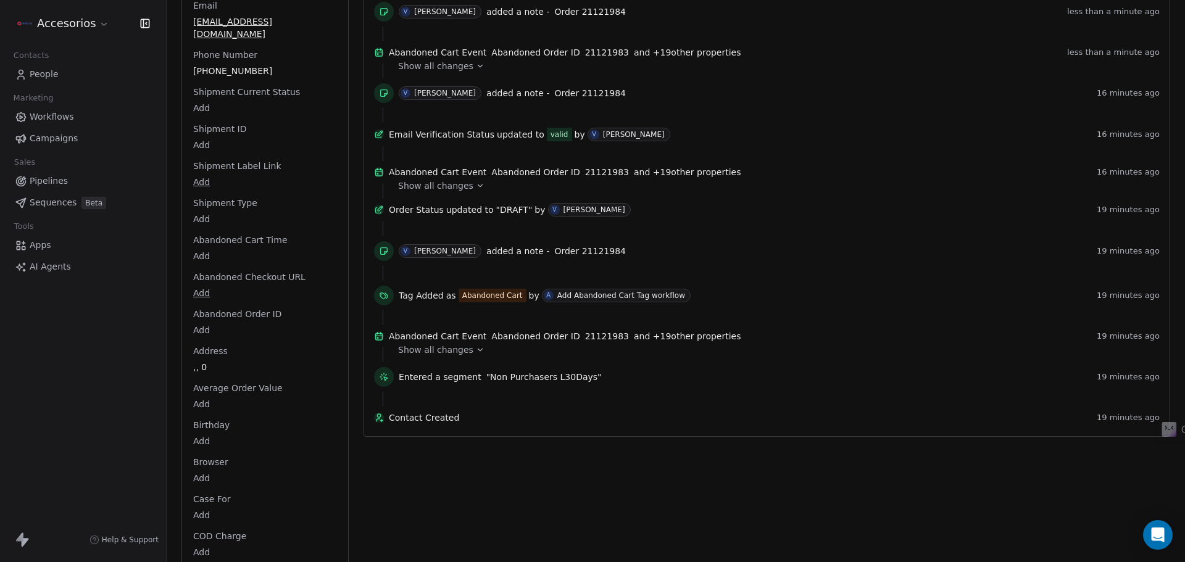
scroll to position [0, 0]
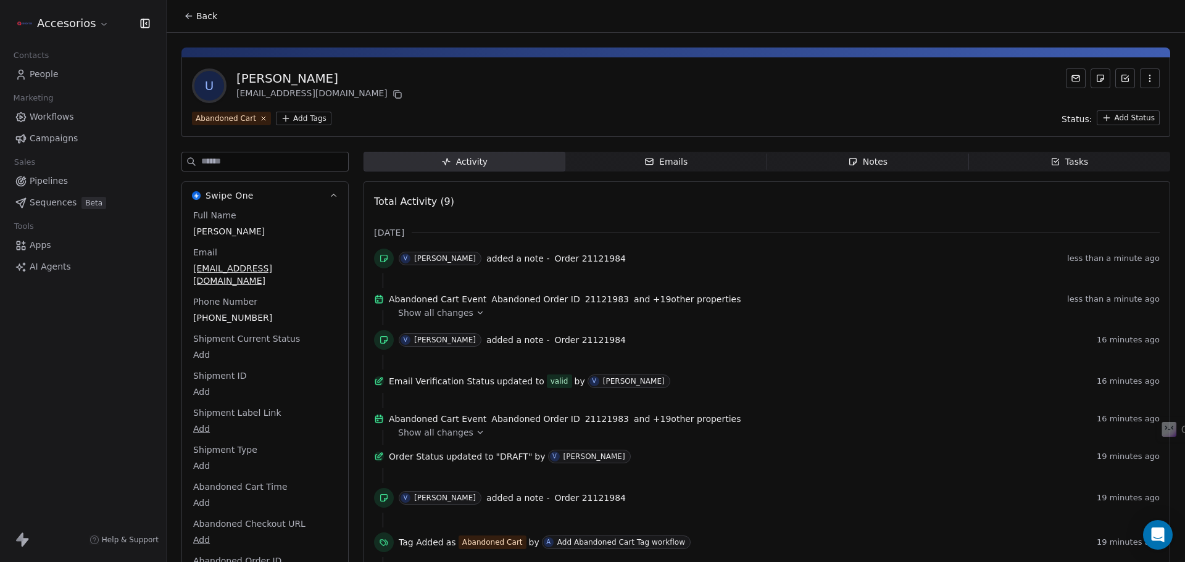
click at [196, 21] on button "Back" at bounding box center [201, 16] width 48 height 22
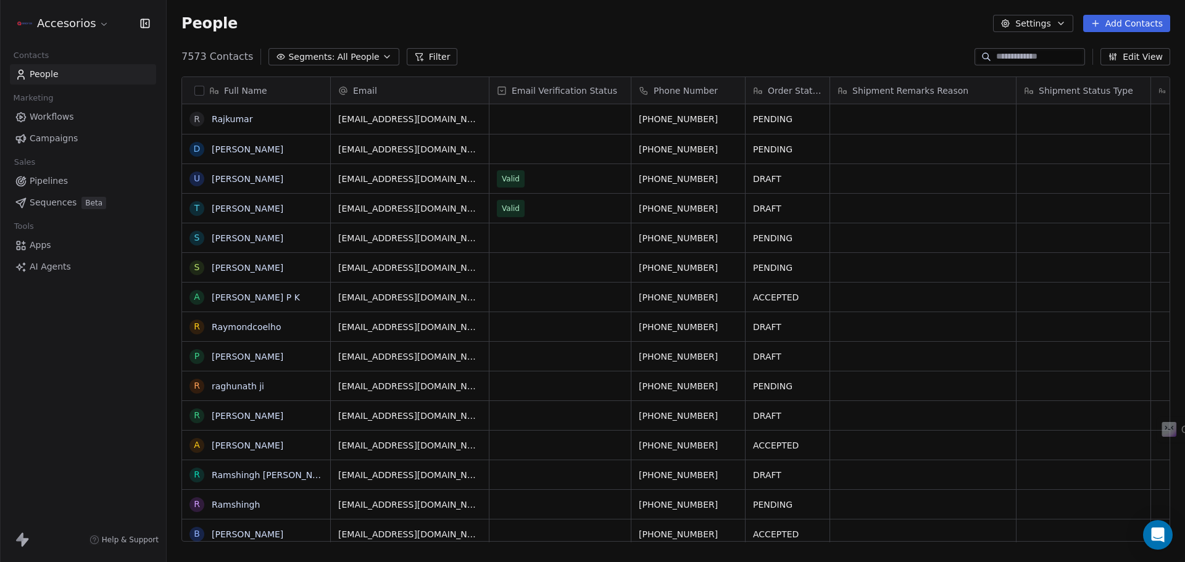
scroll to position [485, 1009]
click at [243, 122] on link "Rajkumar" at bounding box center [232, 119] width 41 height 10
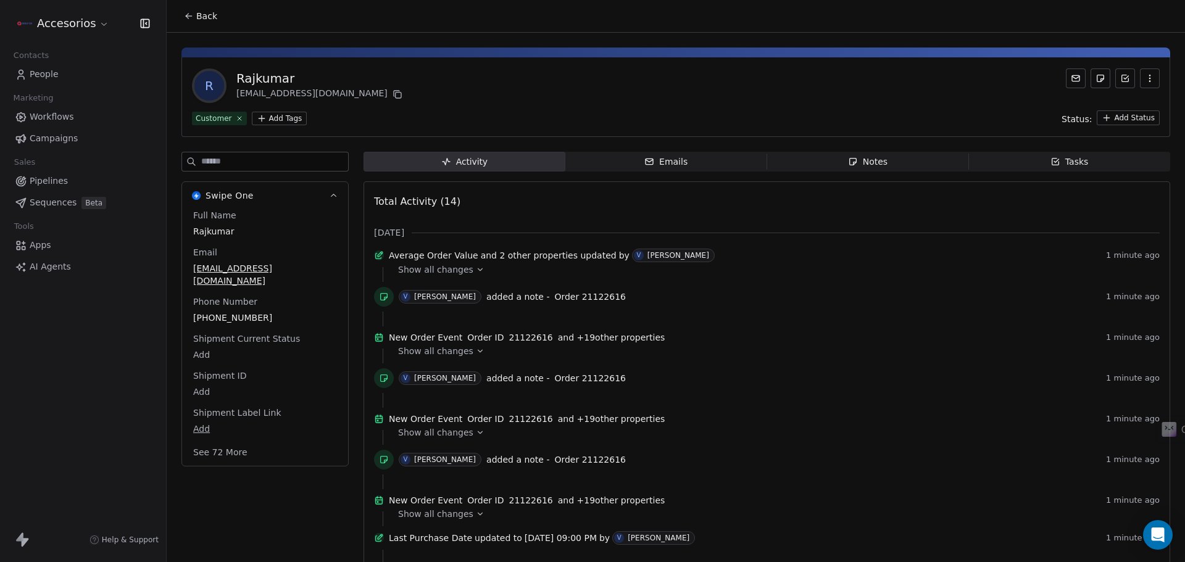
click at [183, 19] on button "Back" at bounding box center [201, 16] width 48 height 22
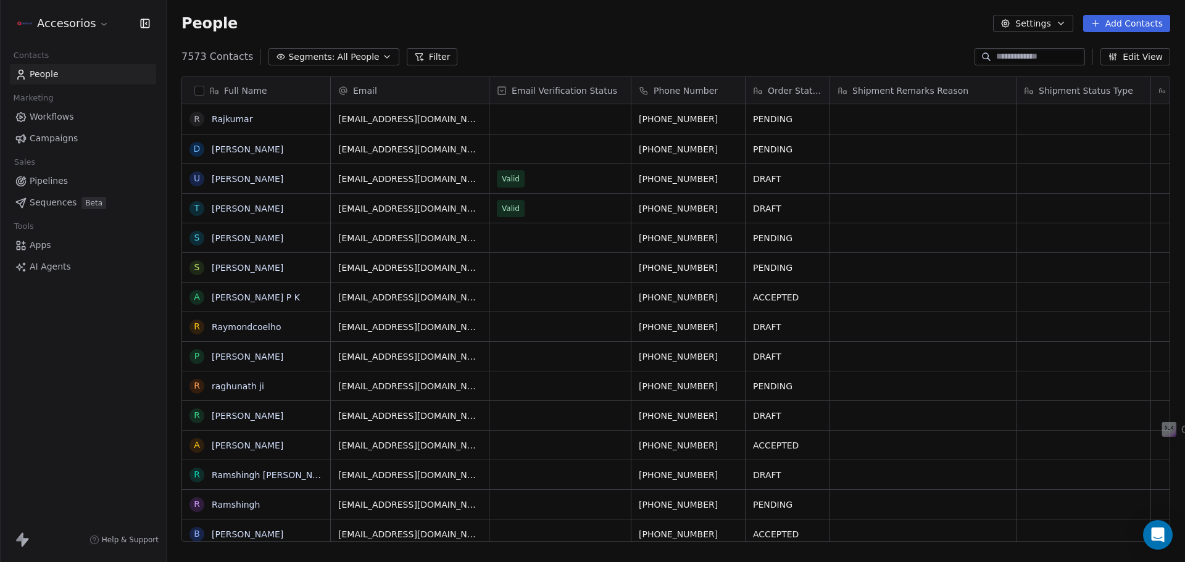
scroll to position [485, 1009]
click at [403, 118] on span "shalukumari@123gmail.com" at bounding box center [412, 122] width 147 height 25
click at [404, 118] on span "shalukumari@123gmail.com" at bounding box center [412, 122] width 147 height 25
click at [398, 116] on input "**********" at bounding box center [410, 119] width 153 height 25
click at [389, 116] on input "**********" at bounding box center [410, 119] width 153 height 25
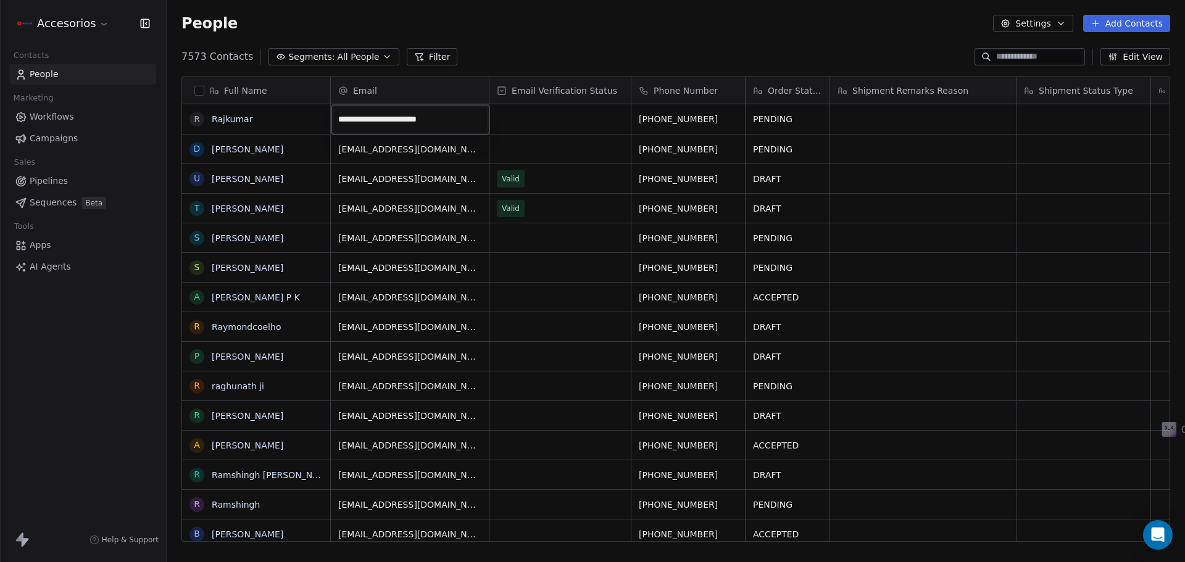
type input "**********"
click at [569, 51] on html "Accesorios Contacts People Marketing Workflows Campaigns Sales Pipelines Sequen…" at bounding box center [592, 281] width 1185 height 562
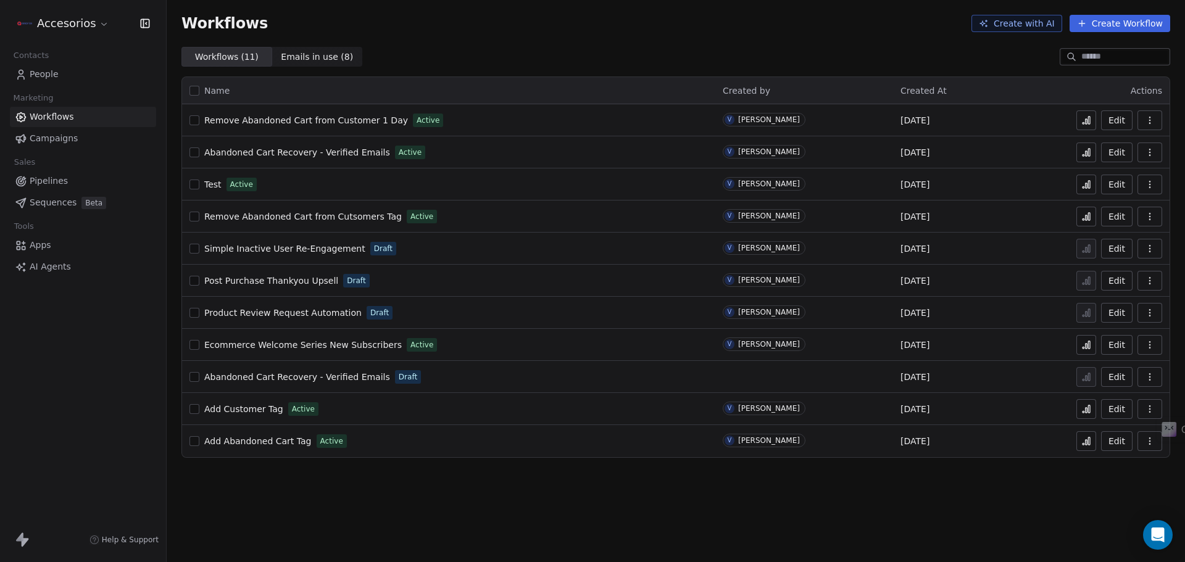
click at [1121, 189] on button "Edit" at bounding box center [1116, 185] width 31 height 20
click at [1087, 346] on icon at bounding box center [1087, 346] width 2 height 5
click at [1092, 145] on button at bounding box center [1086, 153] width 20 height 20
